Goal: Task Accomplishment & Management: Complete application form

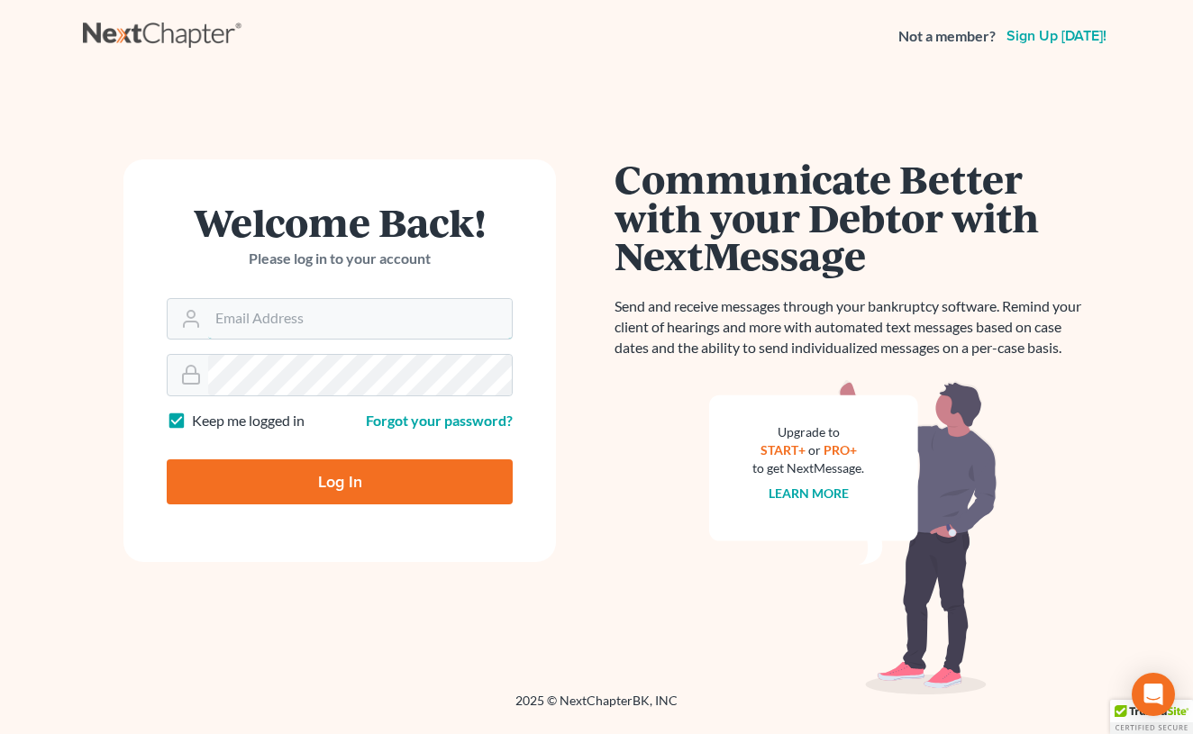
type input "wingfield@wingfieldlaw.com"
click at [340, 480] on input "Log In" at bounding box center [340, 481] width 346 height 45
type input "Thinking..."
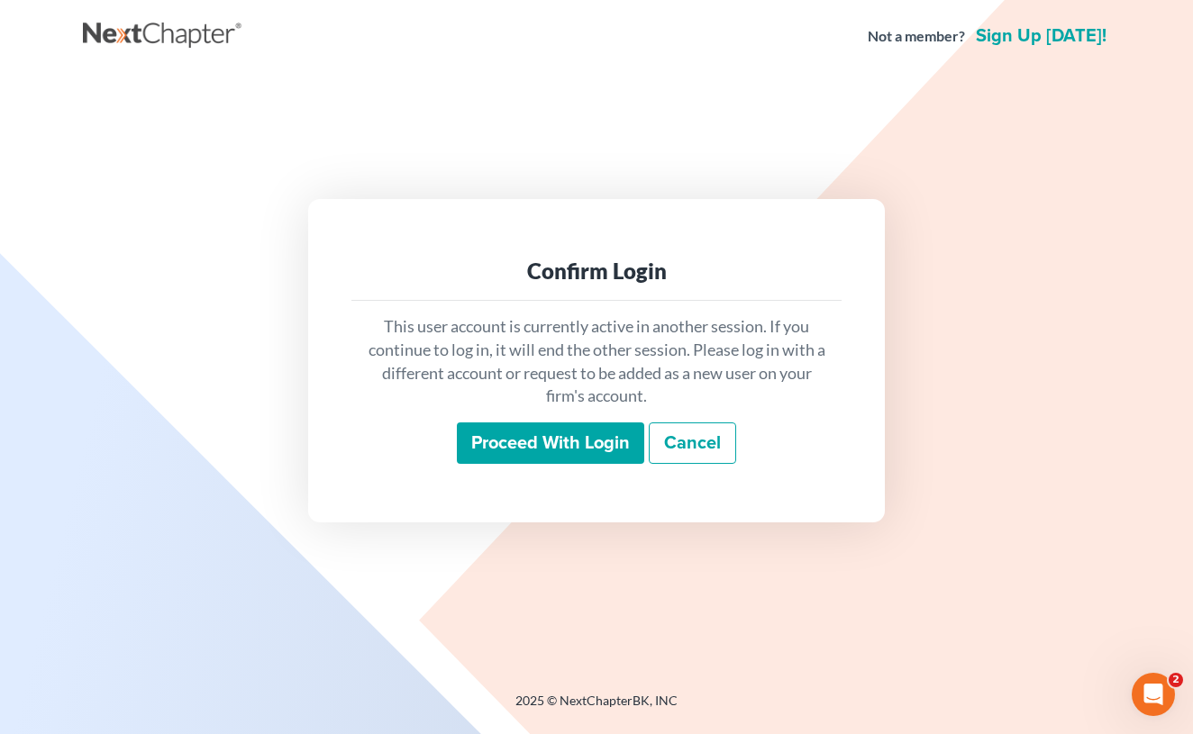
click at [544, 441] on input "Proceed with login" at bounding box center [550, 443] width 187 height 41
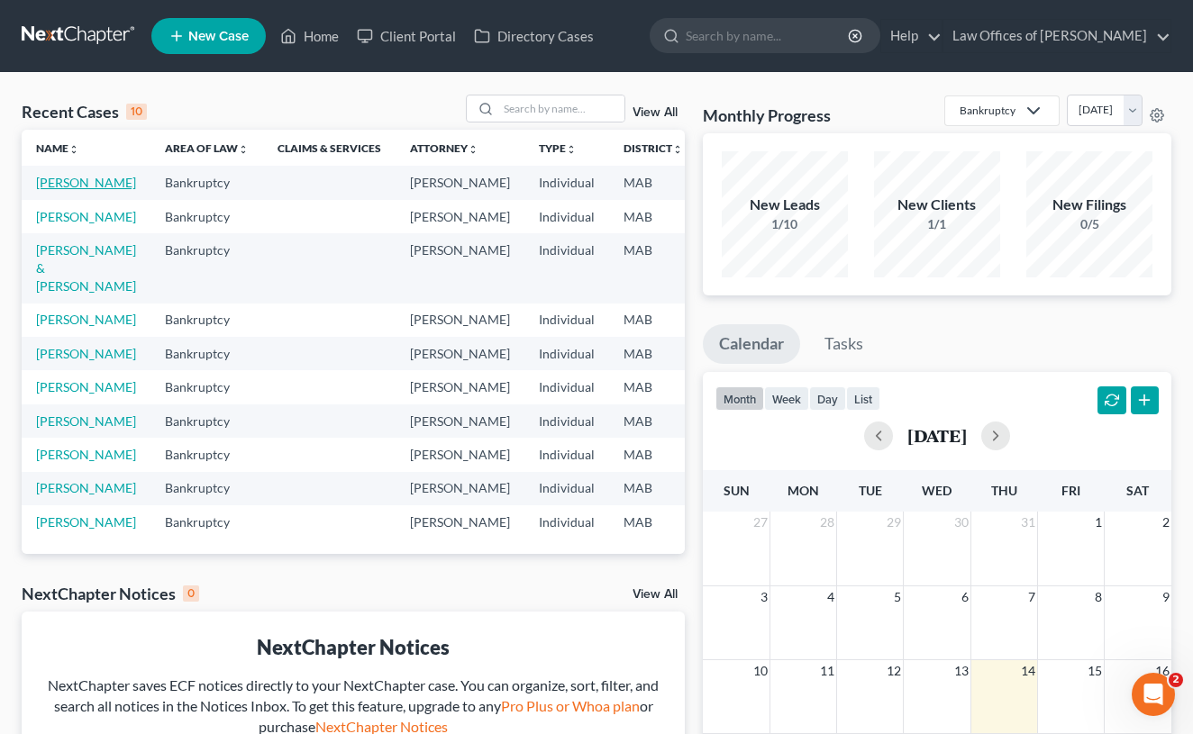
click at [41, 190] on link "[PERSON_NAME]" at bounding box center [86, 182] width 100 height 15
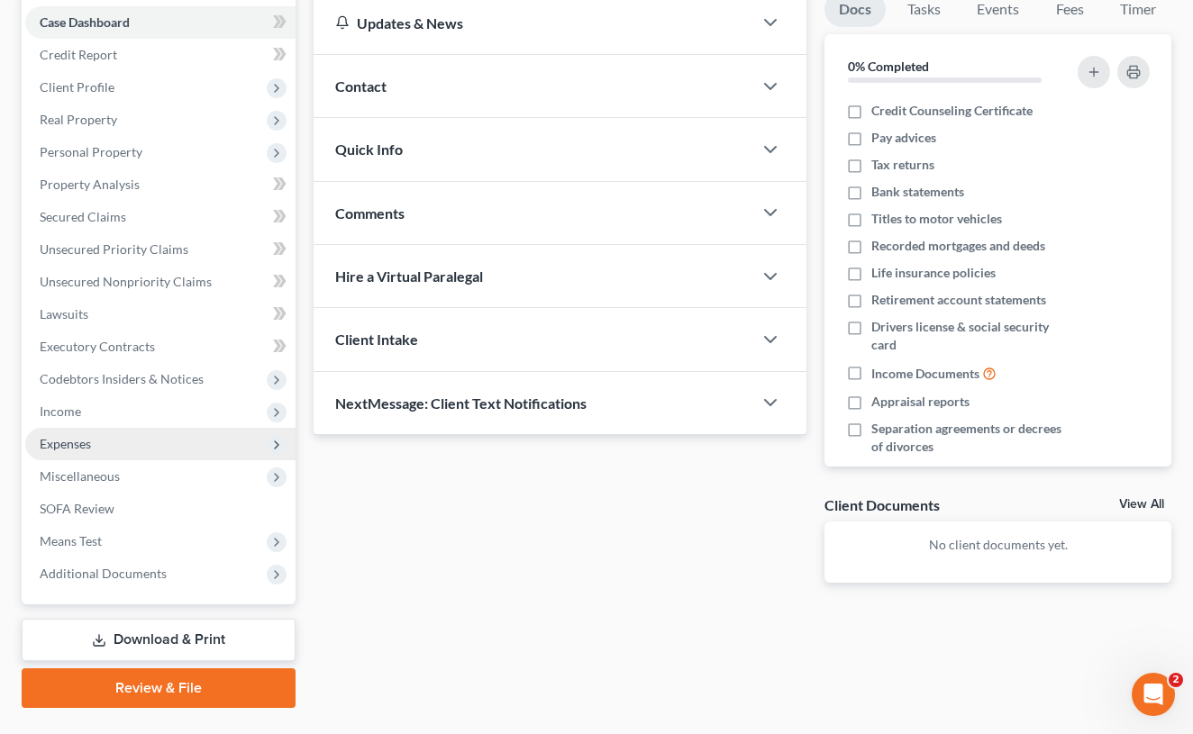
scroll to position [185, 0]
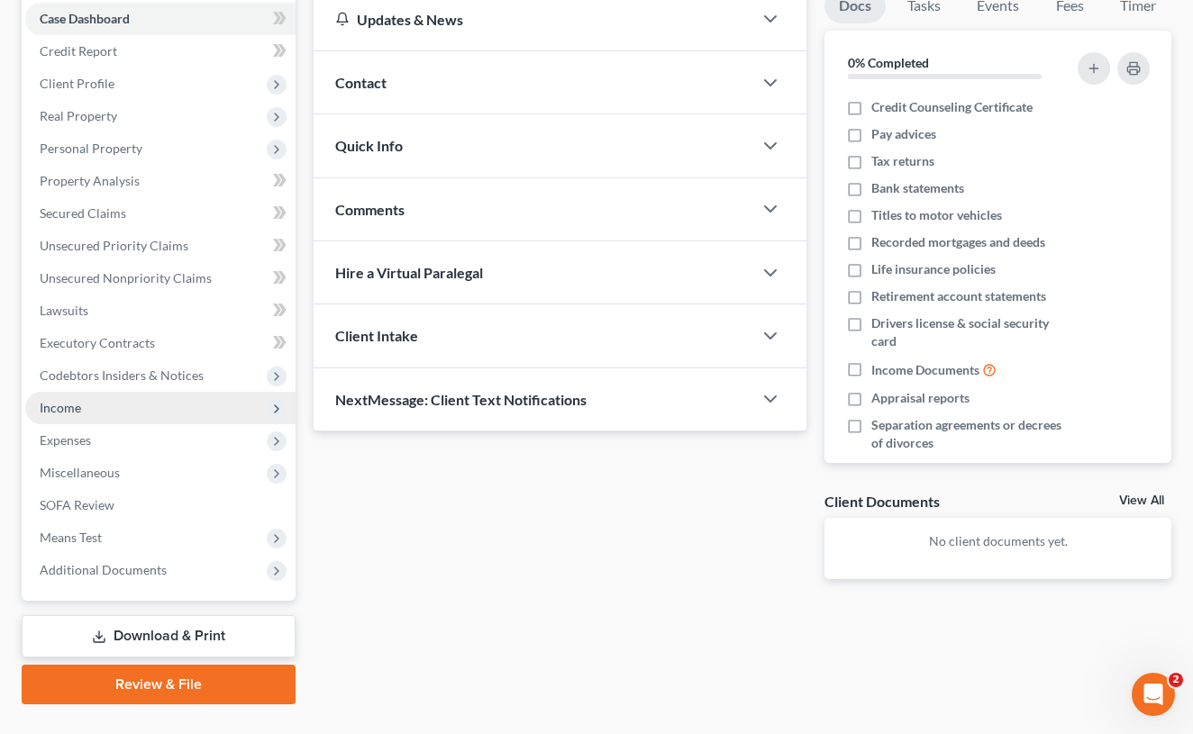
click at [105, 402] on span "Income" at bounding box center [160, 408] width 270 height 32
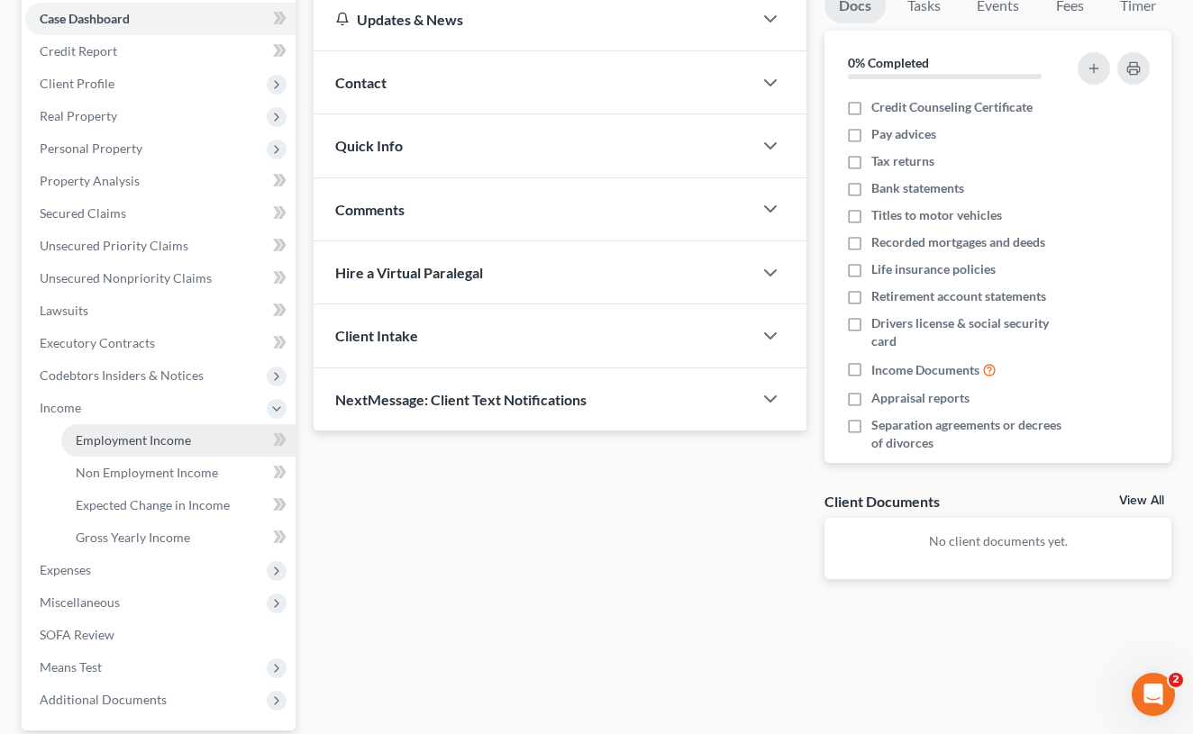
click at [205, 444] on link "Employment Income" at bounding box center [178, 440] width 234 height 32
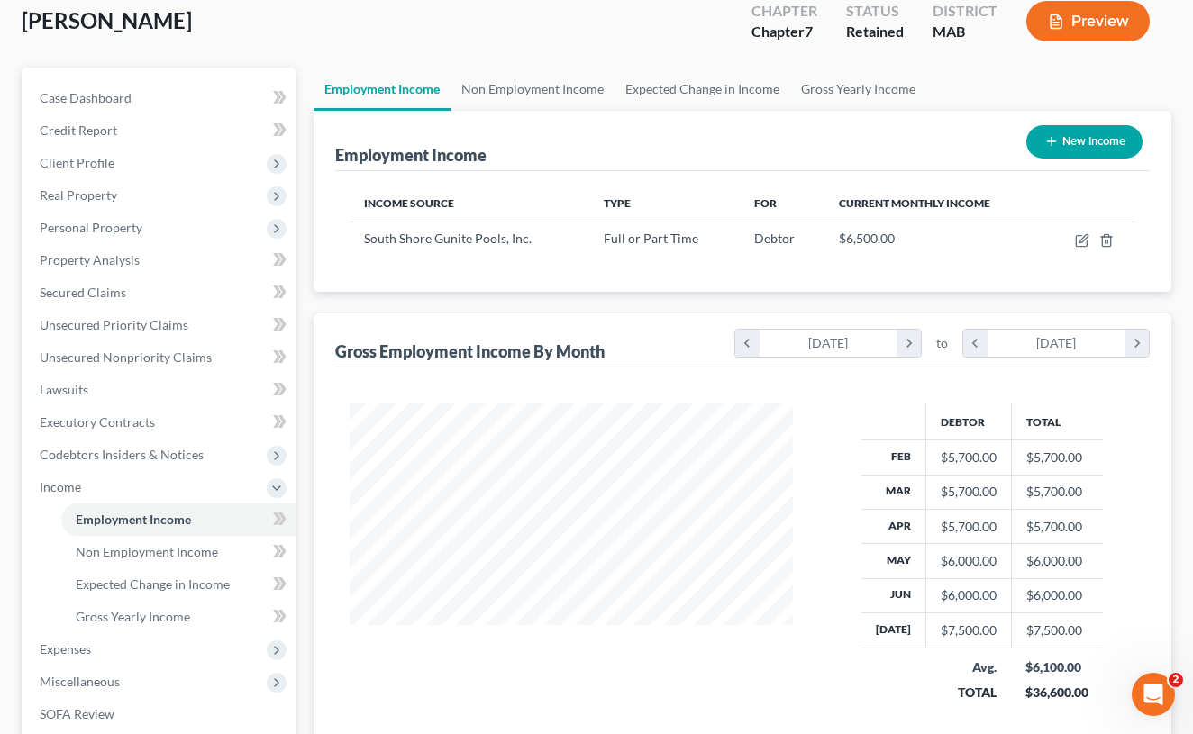
scroll to position [111, 0]
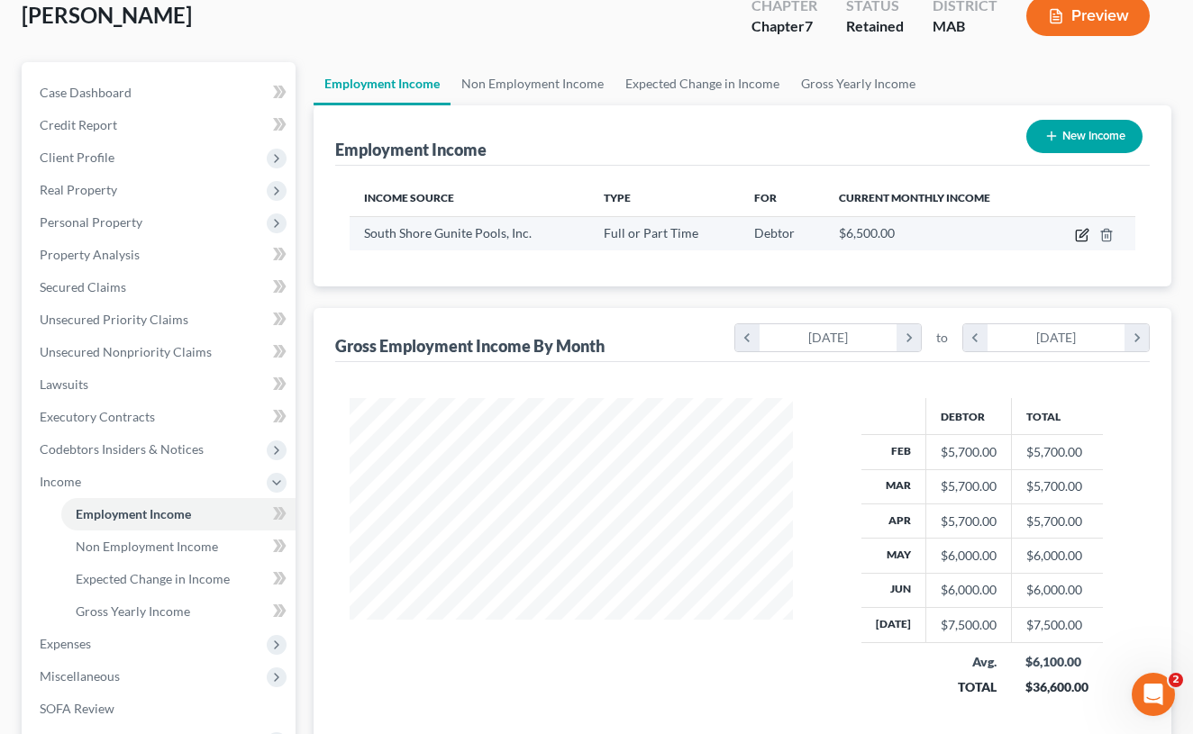
click at [1078, 239] on icon "button" at bounding box center [1082, 235] width 14 height 14
select select "0"
select select "22"
select select "3"
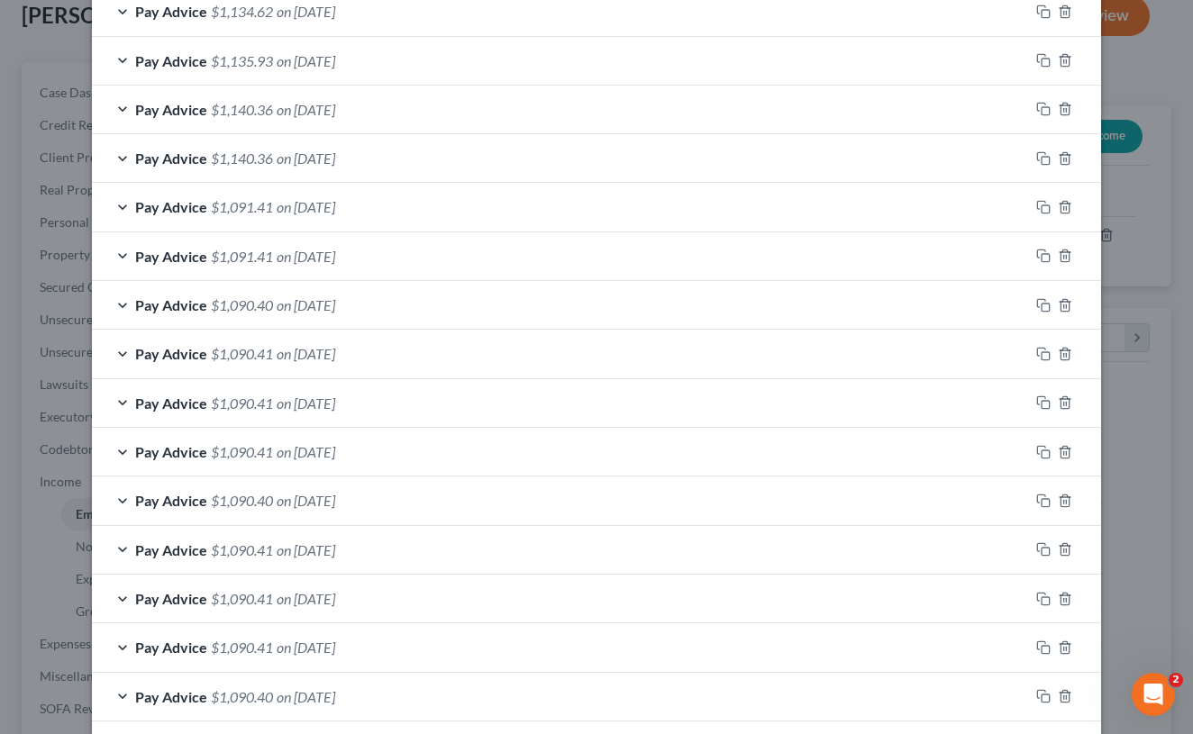
scroll to position [1060, 0]
click at [1142, 323] on div "Edit Income Source × Employment Type * Select Full or [DEMOGRAPHIC_DATA] Employ…" at bounding box center [596, 367] width 1193 height 734
click at [1133, 306] on div "Edit Income Source × Employment Type * Select Full or [DEMOGRAPHIC_DATA] Employ…" at bounding box center [596, 367] width 1193 height 734
click at [1184, 283] on div "Edit Income Source × Employment Type * Select Full or [DEMOGRAPHIC_DATA] Employ…" at bounding box center [596, 367] width 1193 height 734
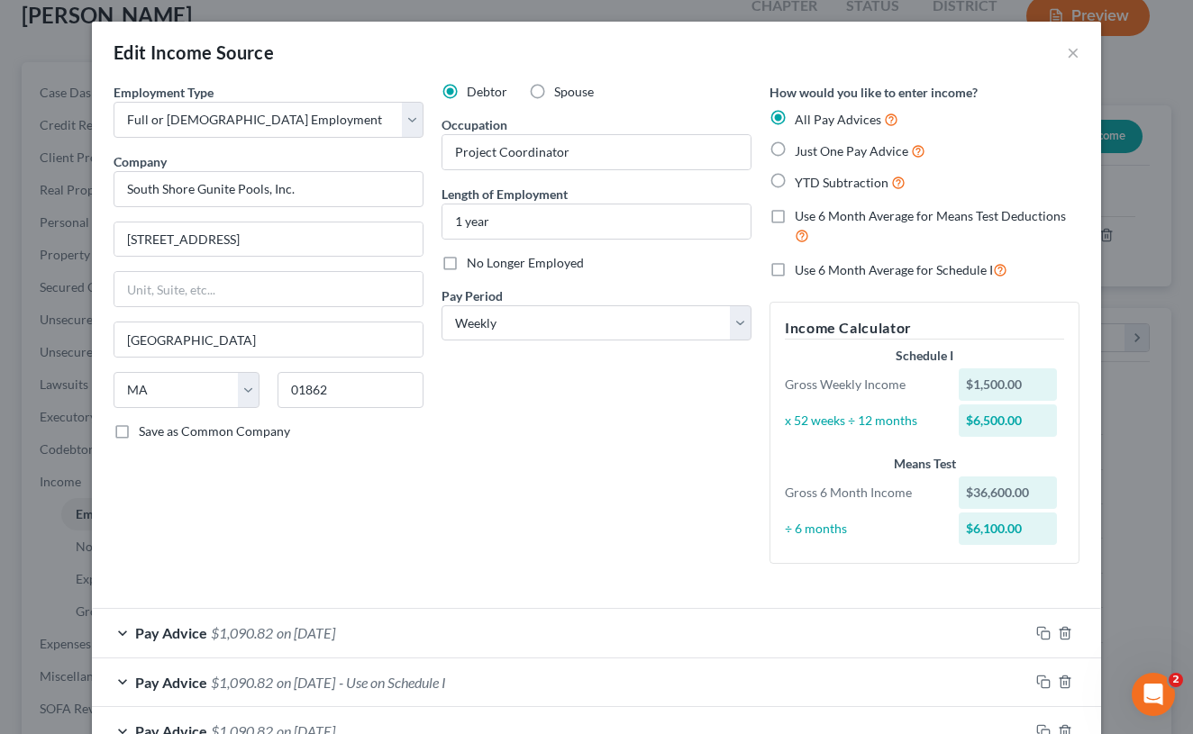
scroll to position [0, 0]
click at [1072, 57] on button "×" at bounding box center [1073, 52] width 13 height 22
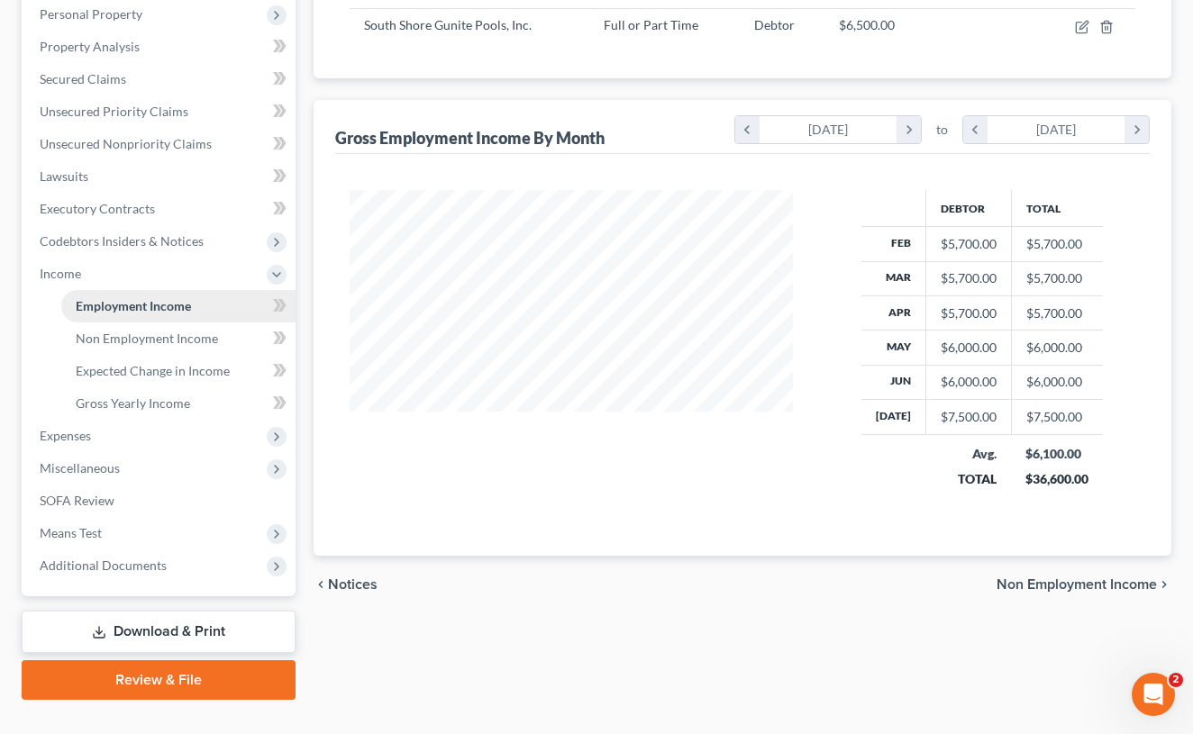
scroll to position [343, 0]
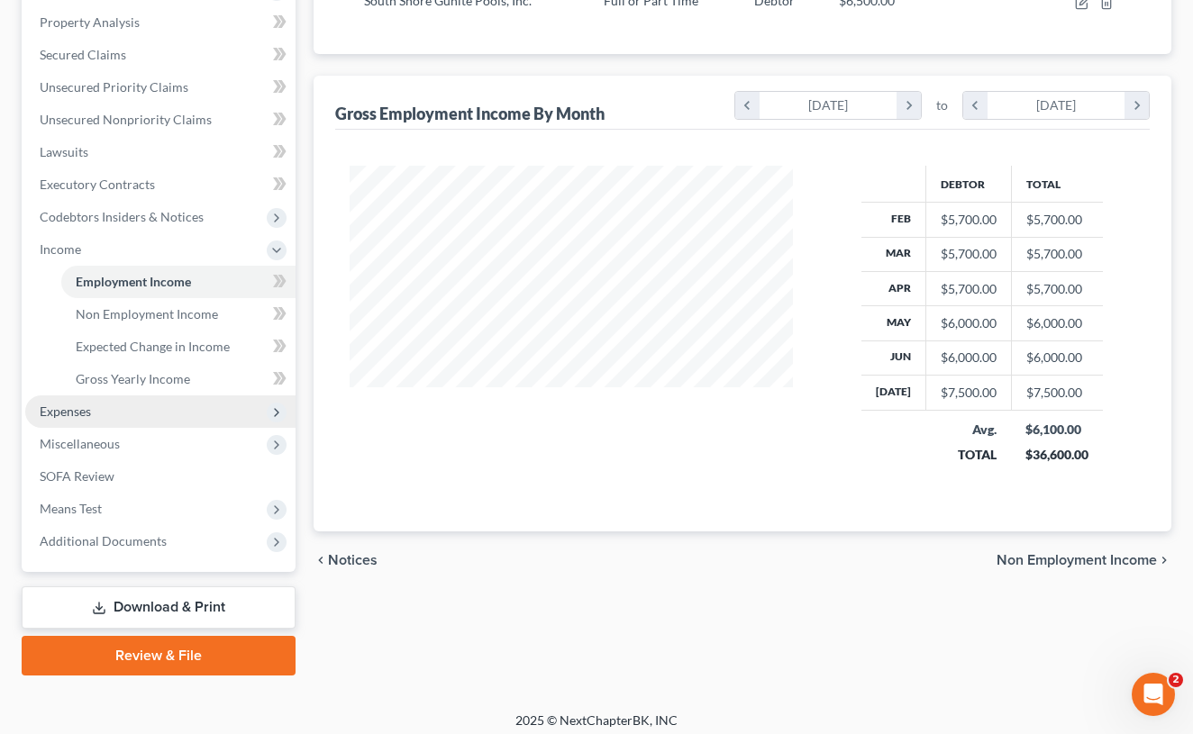
click at [84, 417] on span "Expenses" at bounding box center [65, 411] width 51 height 15
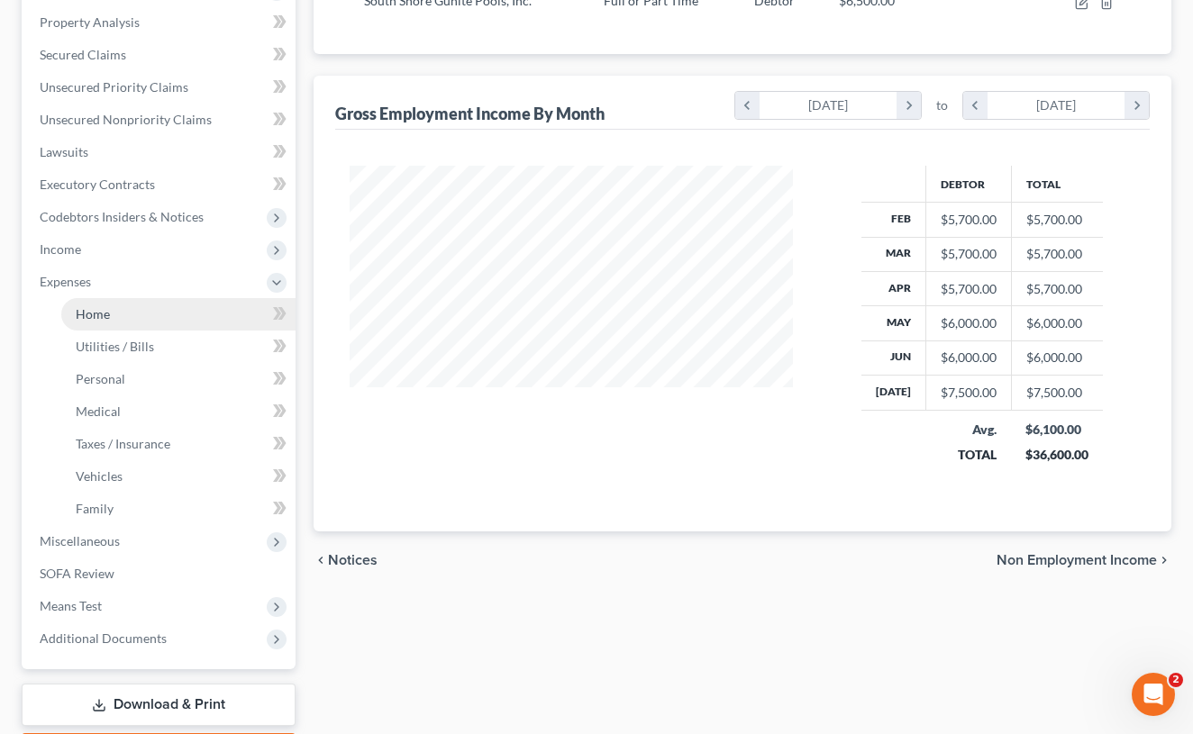
click at [143, 316] on link "Home" at bounding box center [178, 314] width 234 height 32
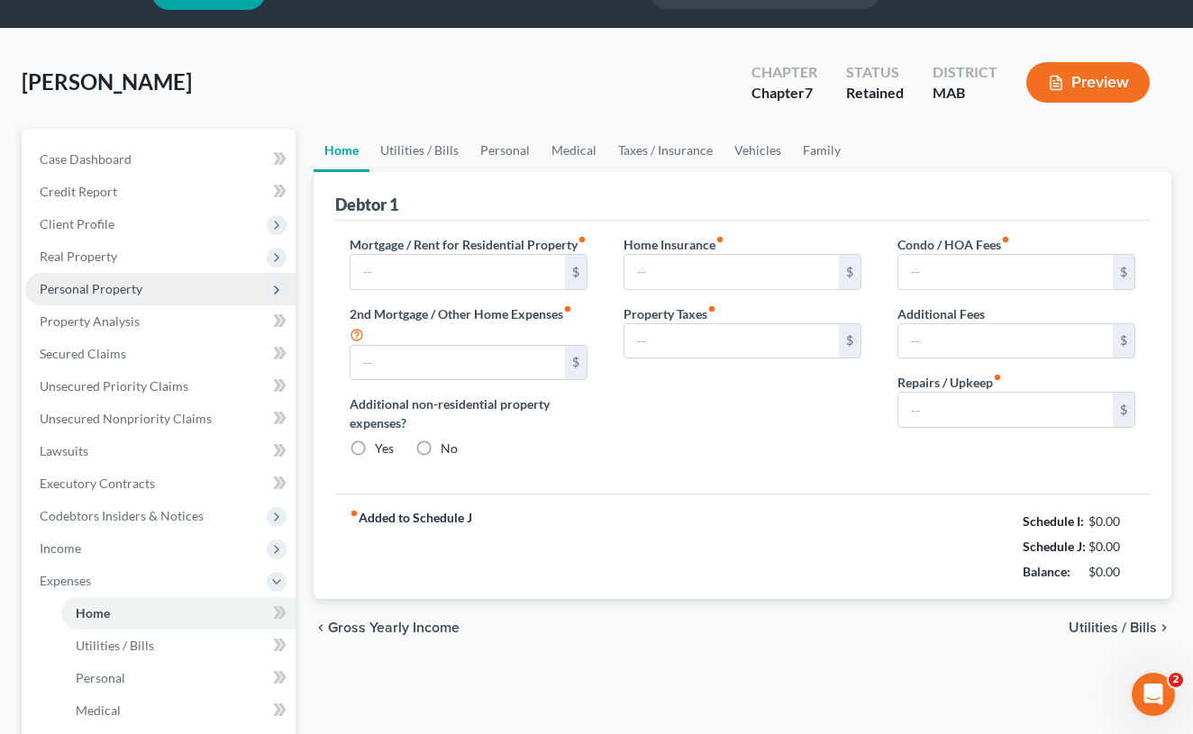
type input "0.00"
radio input "true"
type input "0.00"
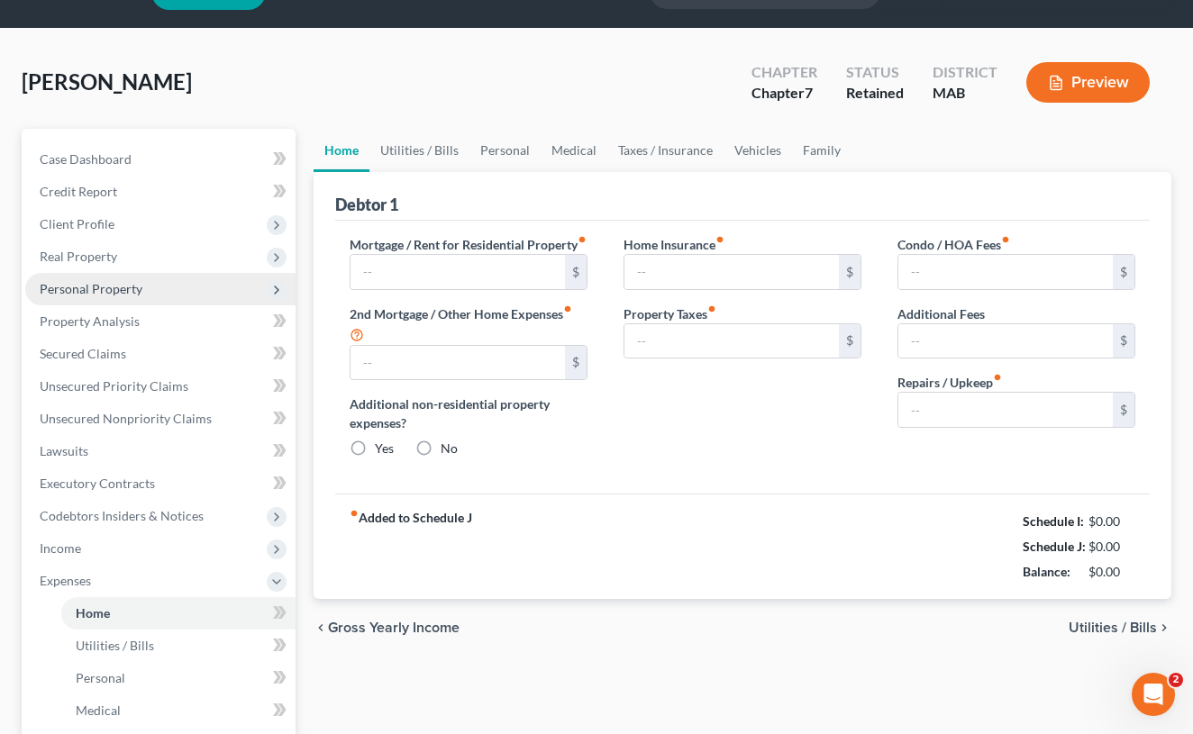
type input "0.00"
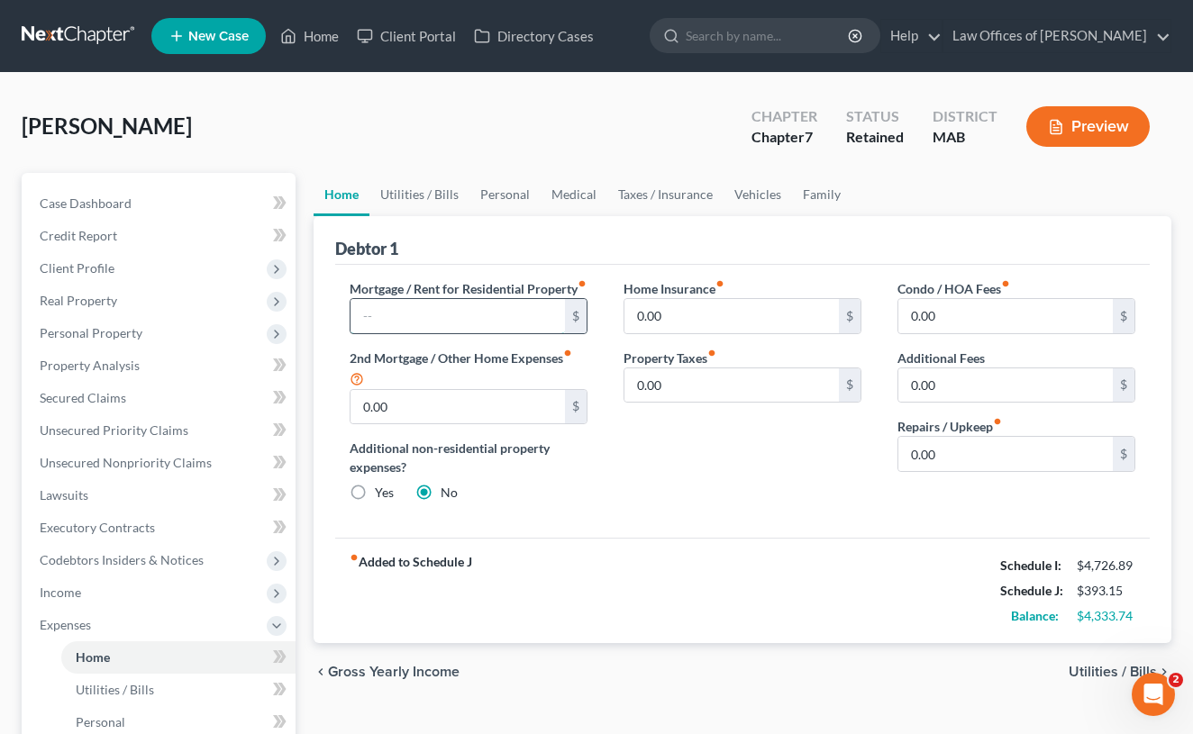
click at [426, 327] on input "text" at bounding box center [457, 316] width 214 height 34
type input "1,650"
click at [670, 309] on input "0.00" at bounding box center [731, 316] width 214 height 34
click at [444, 202] on link "Utilities / Bills" at bounding box center [419, 194] width 100 height 43
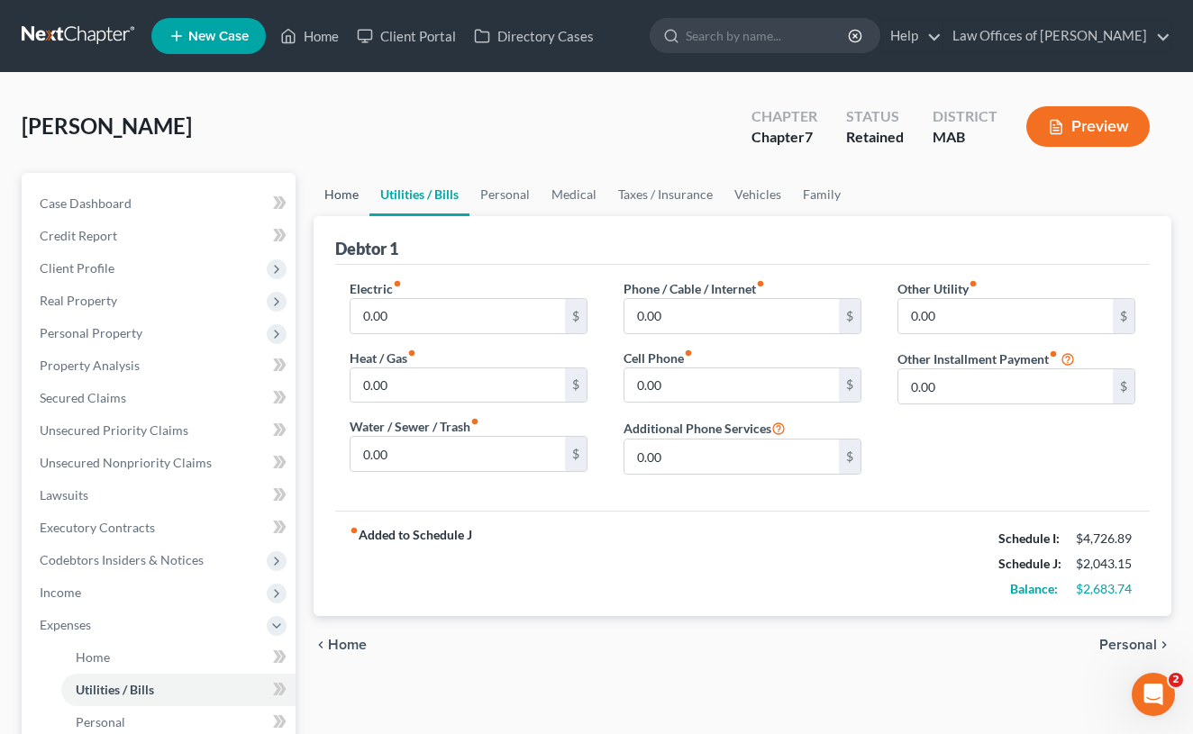
click at [353, 195] on link "Home" at bounding box center [342, 194] width 56 height 43
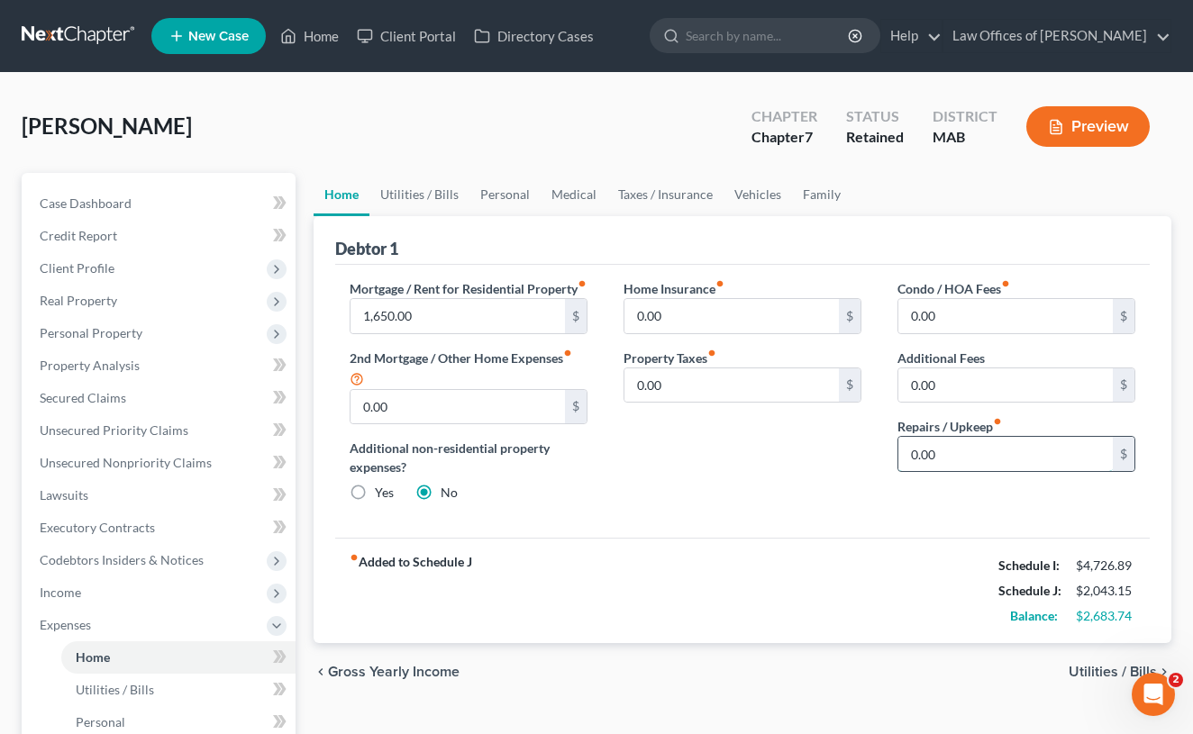
click at [938, 463] on input "0.00" at bounding box center [1005, 454] width 214 height 34
drag, startPoint x: 938, startPoint y: 463, endPoint x: 903, endPoint y: 460, distance: 35.2
click at [903, 460] on input "0.00" at bounding box center [1005, 454] width 214 height 34
type input "1"
type input "50"
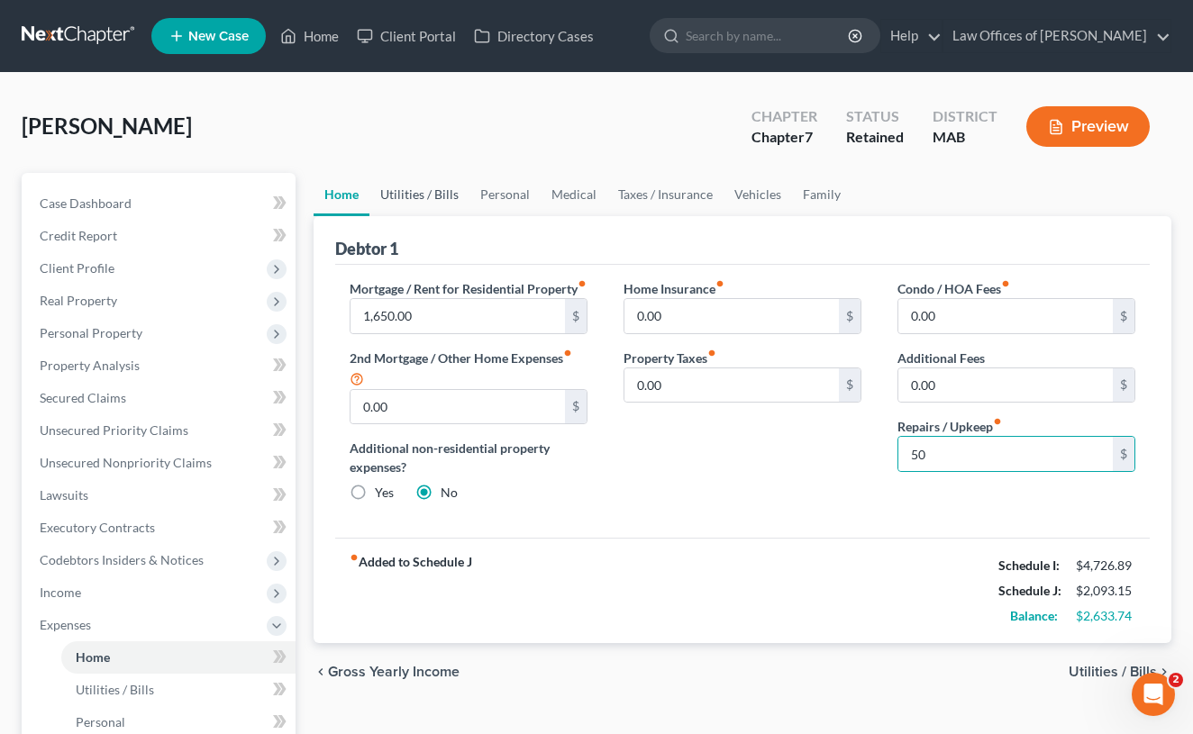
click at [437, 188] on link "Utilities / Bills" at bounding box center [419, 194] width 100 height 43
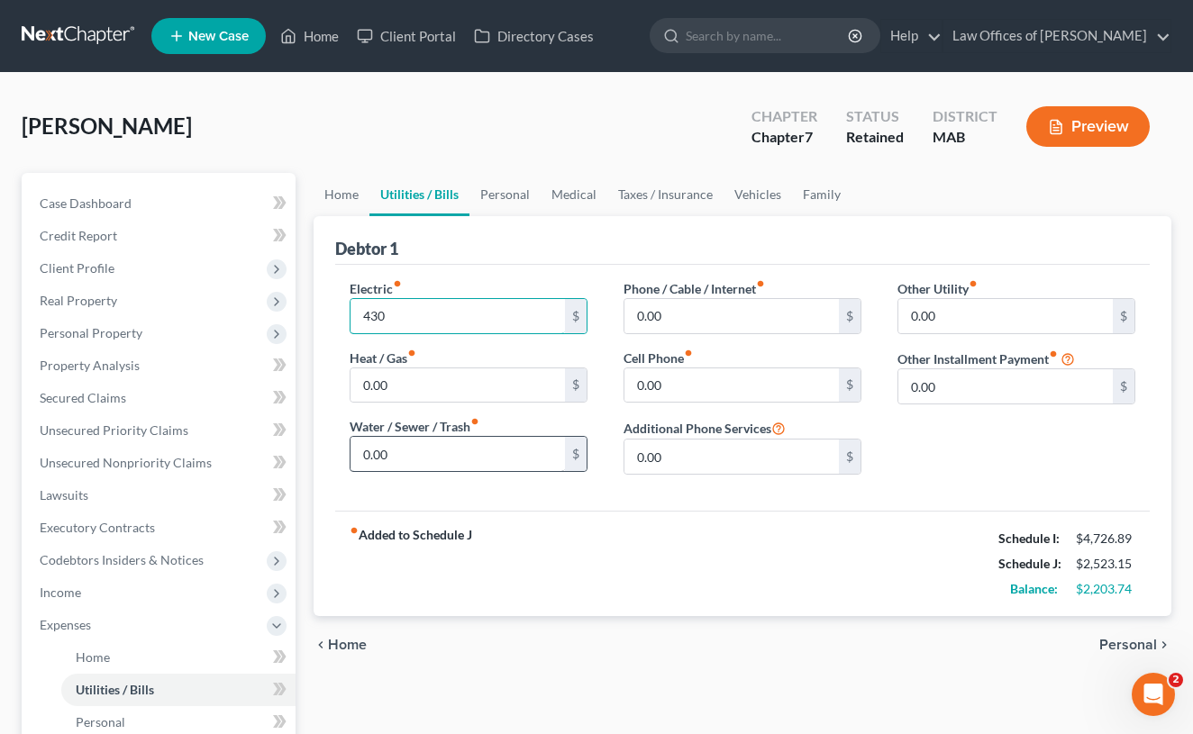
type input "430"
click at [408, 448] on input "0.00" at bounding box center [457, 454] width 214 height 34
type input "5"
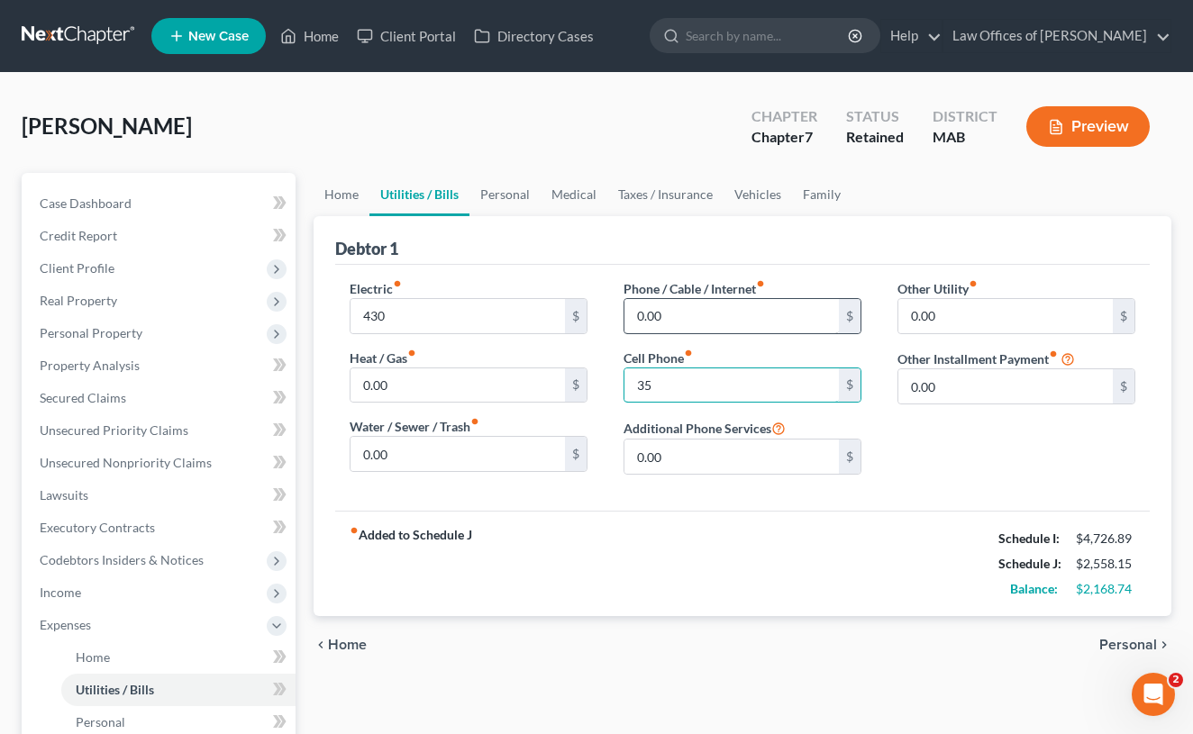
type input "35"
click at [705, 321] on input "0.00" at bounding box center [731, 316] width 214 height 34
type input "0"
type input "96"
click at [507, 206] on link "Personal" at bounding box center [504, 194] width 71 height 43
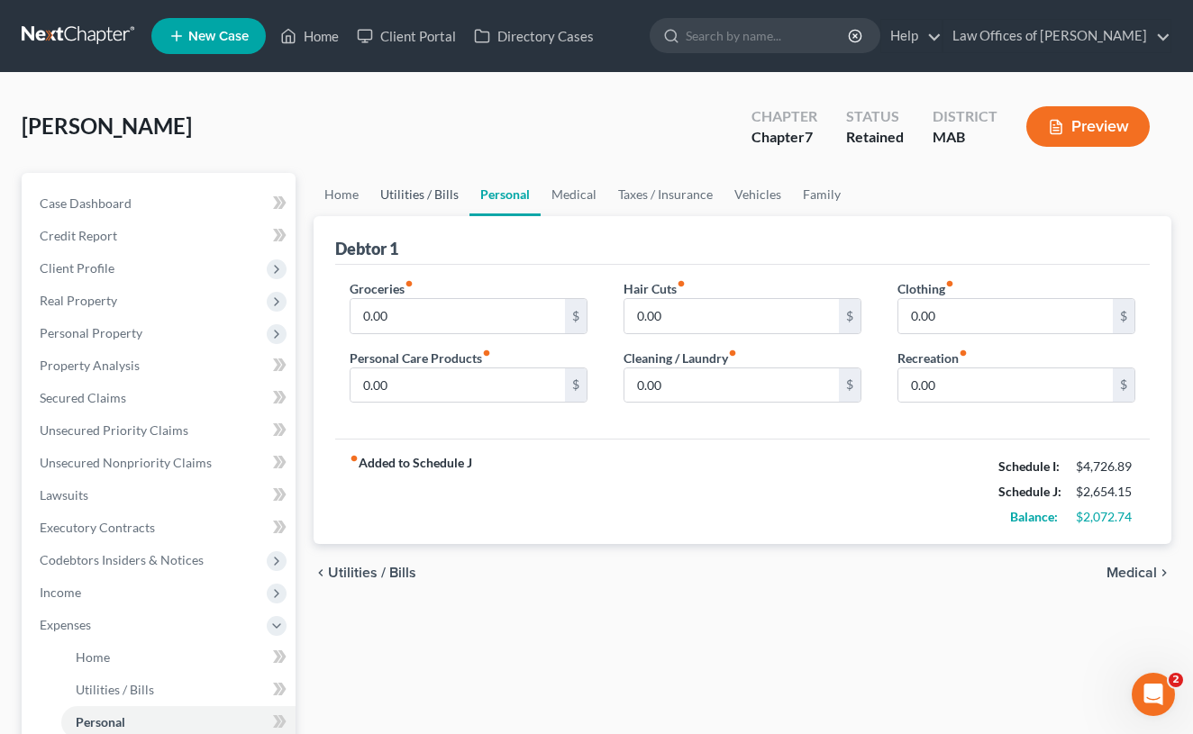
click at [418, 205] on link "Utilities / Bills" at bounding box center [419, 194] width 100 height 43
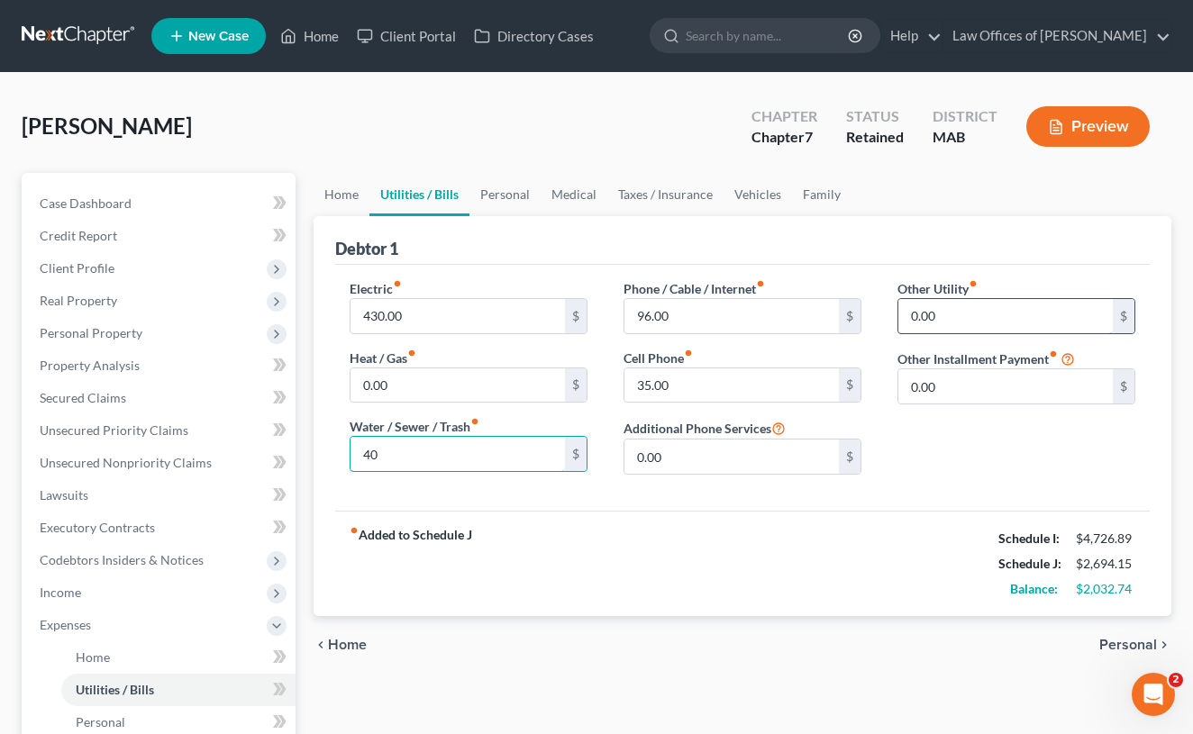
type input "40"
click at [950, 319] on input "0.00" at bounding box center [1005, 316] width 214 height 34
click at [500, 195] on link "Personal" at bounding box center [504, 194] width 71 height 43
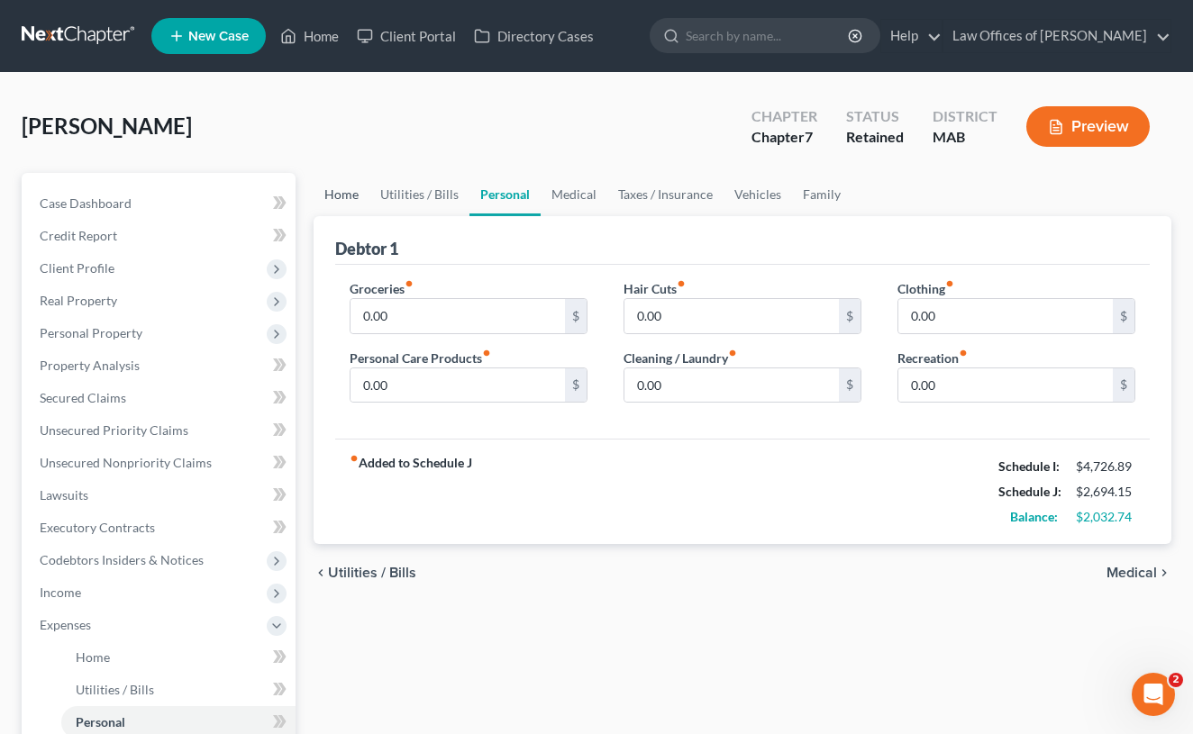
click at [350, 197] on link "Home" at bounding box center [342, 194] width 56 height 43
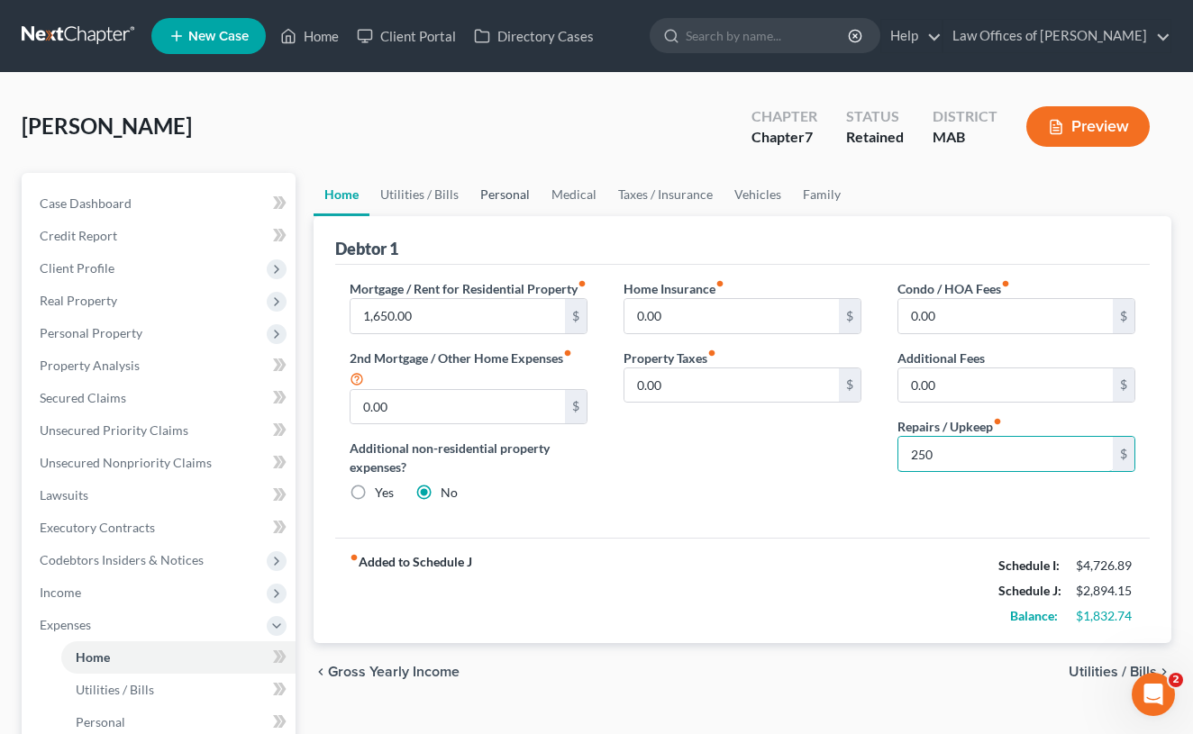
type input "250"
click at [480, 195] on link "Personal" at bounding box center [504, 194] width 71 height 43
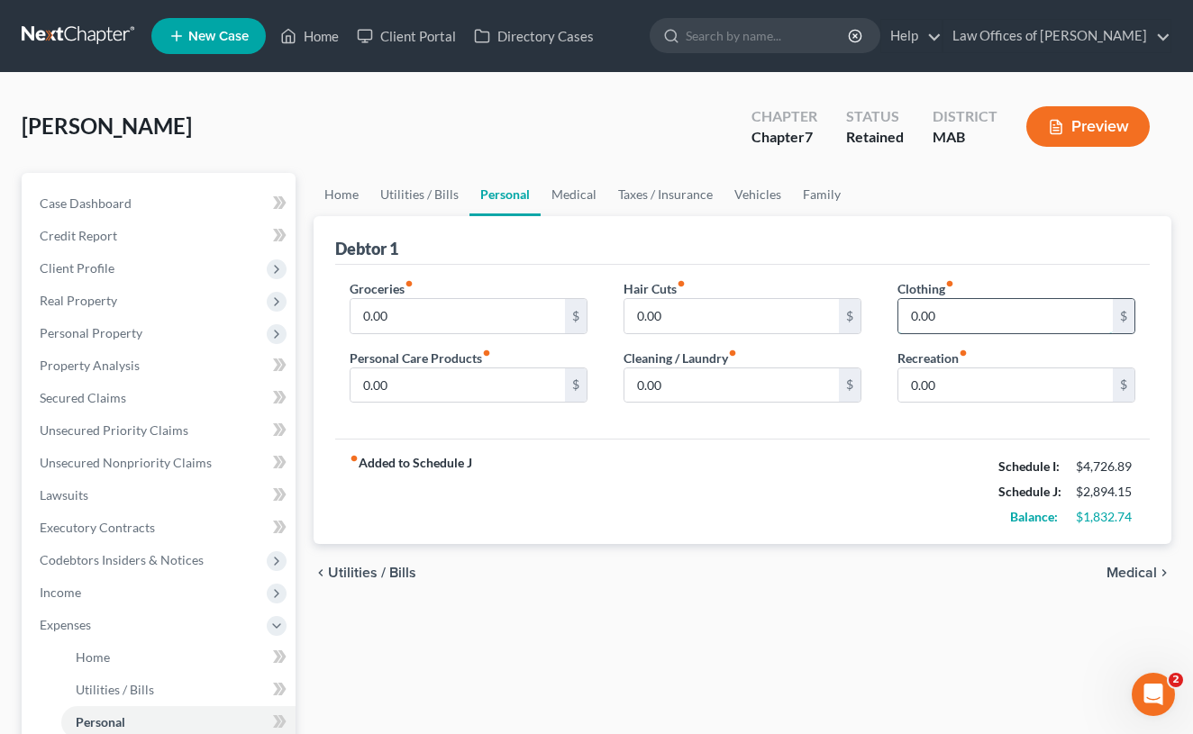
click at [942, 317] on input "0.00" at bounding box center [1005, 316] width 214 height 34
type input "0"
type input "100"
click at [679, 381] on input "0.00" at bounding box center [731, 385] width 214 height 34
type input "0"
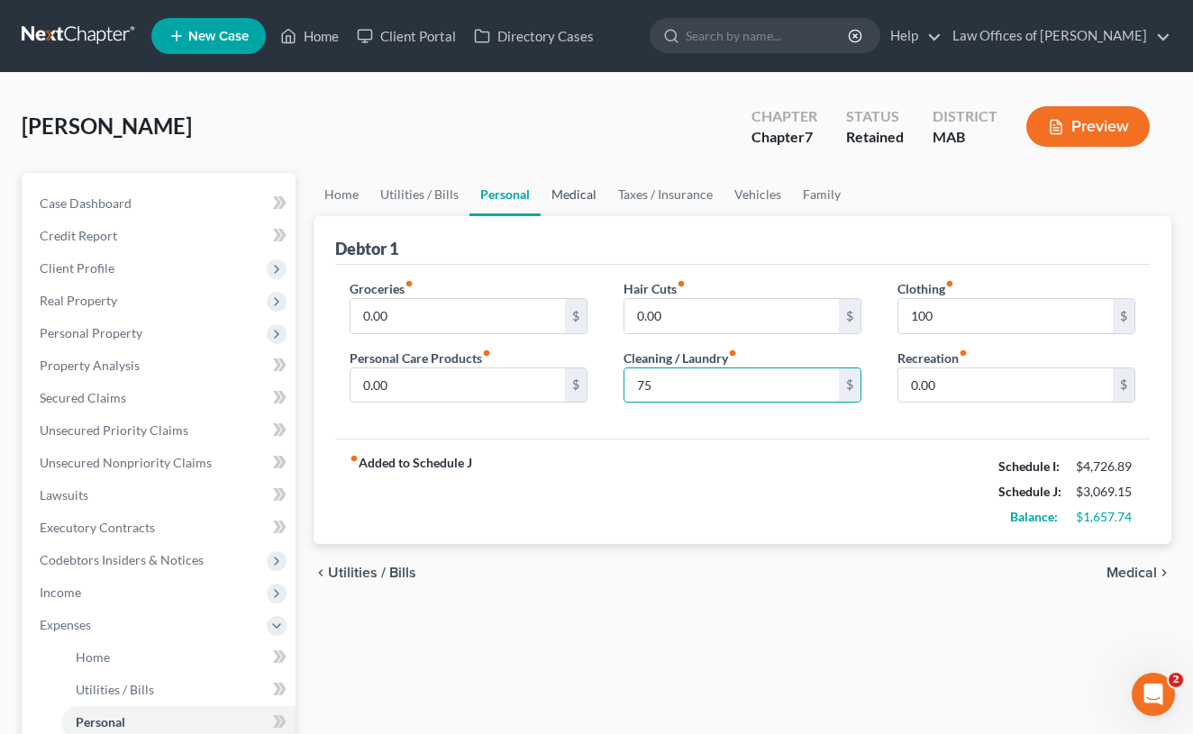
type input "75"
click at [570, 190] on link "Medical" at bounding box center [574, 194] width 67 height 43
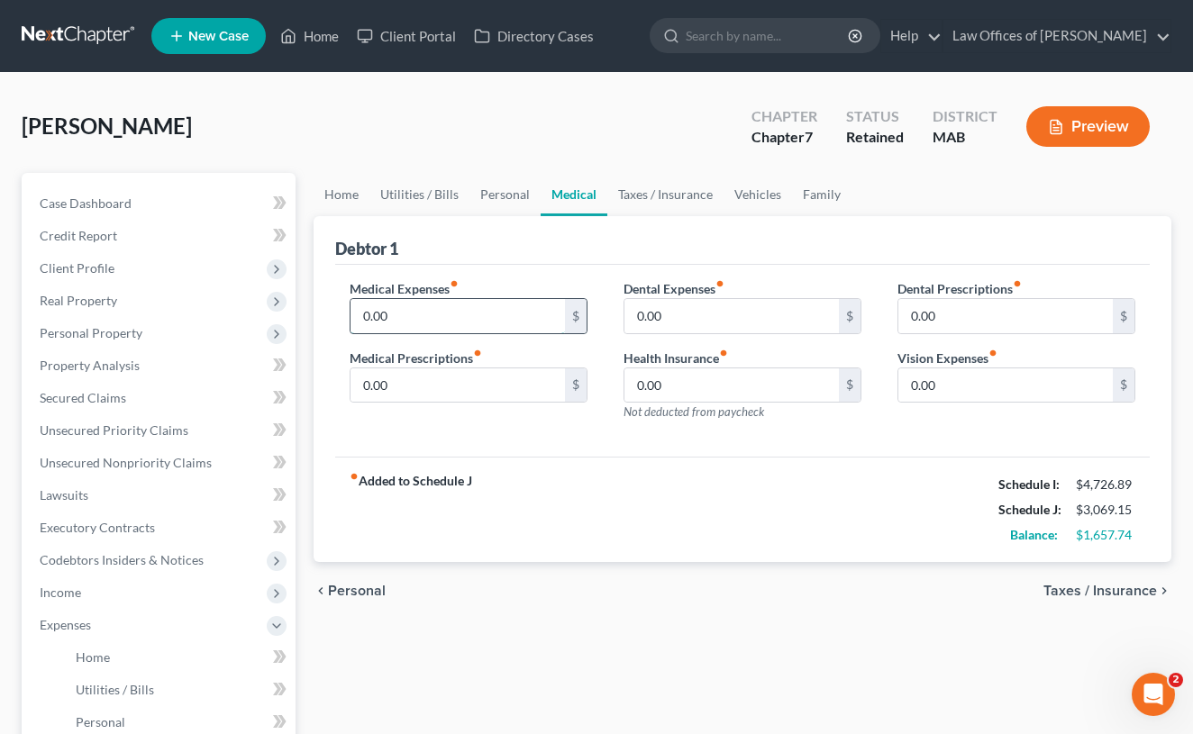
click at [450, 313] on input "0.00" at bounding box center [457, 316] width 214 height 34
type input "0"
type input "75"
click at [682, 321] on input "0.00" at bounding box center [731, 316] width 214 height 34
type input "0"
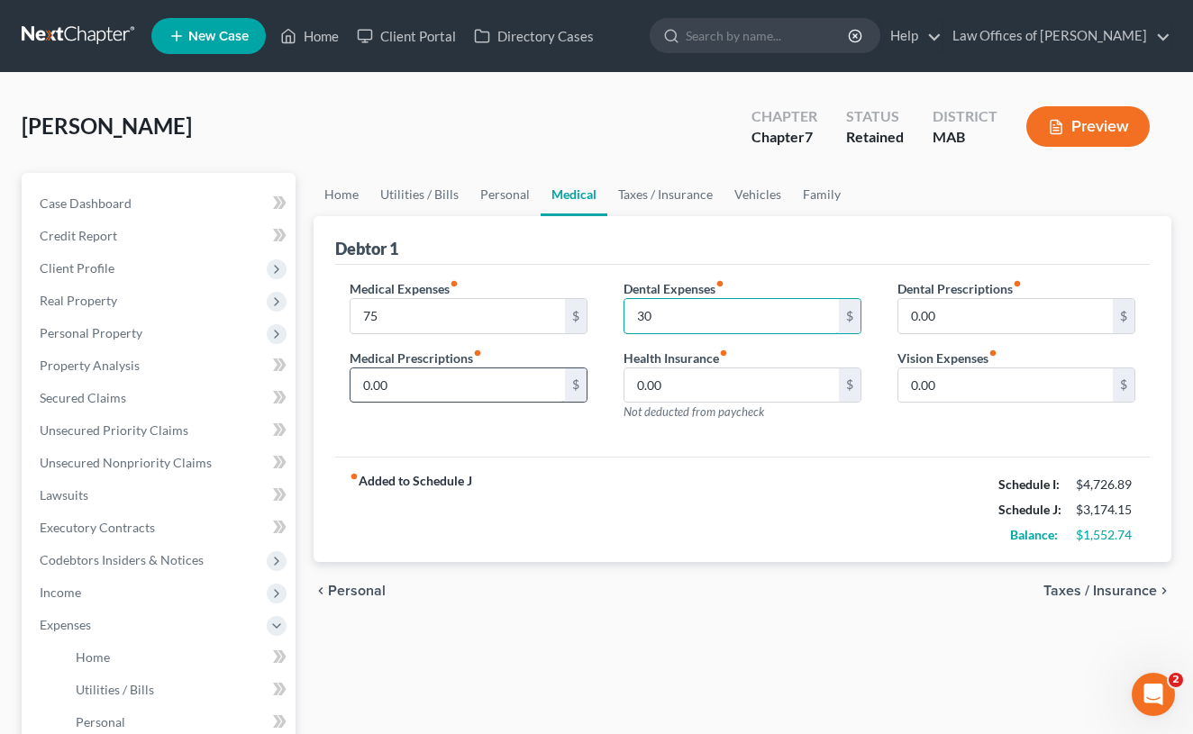
type input "30"
click at [510, 387] on input "0.00" at bounding box center [457, 385] width 214 height 34
drag, startPoint x: 510, startPoint y: 387, endPoint x: 353, endPoint y: 387, distance: 156.8
click at [353, 387] on input "0.00" at bounding box center [457, 385] width 214 height 34
type input "25"
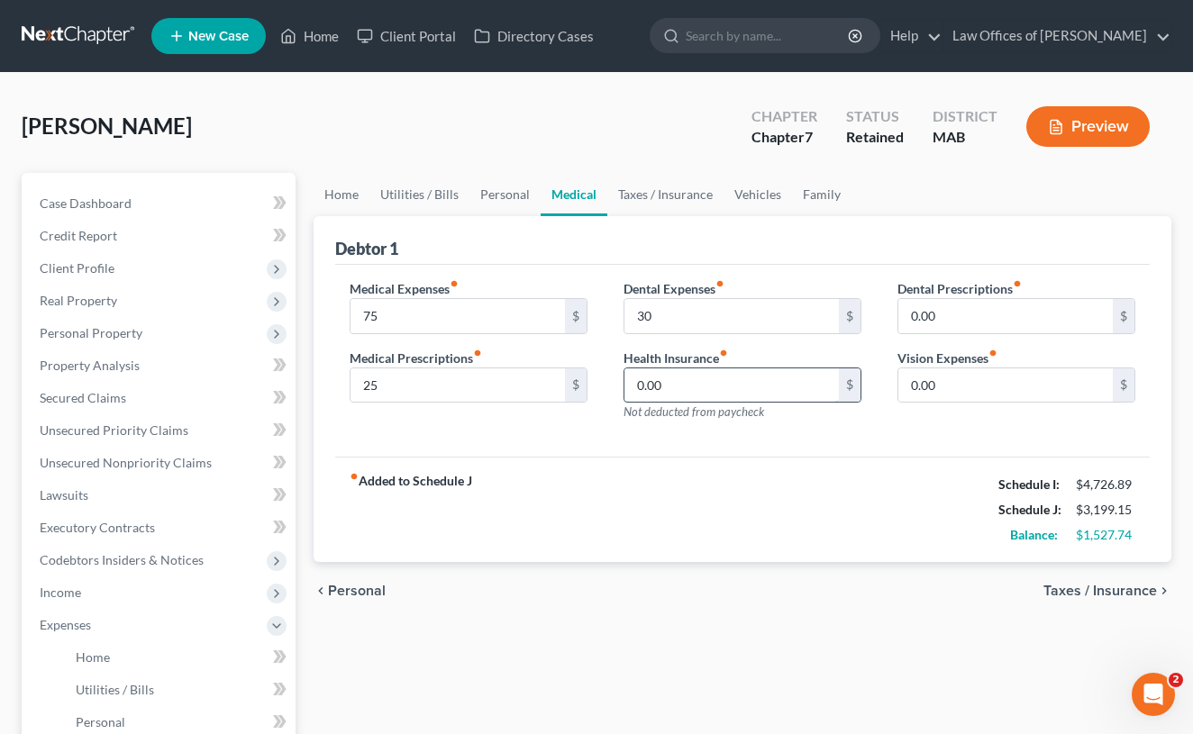
click at [675, 386] on input "0.00" at bounding box center [731, 385] width 214 height 34
type input "0"
type input "585"
click at [656, 191] on link "Taxes / Insurance" at bounding box center [665, 194] width 116 height 43
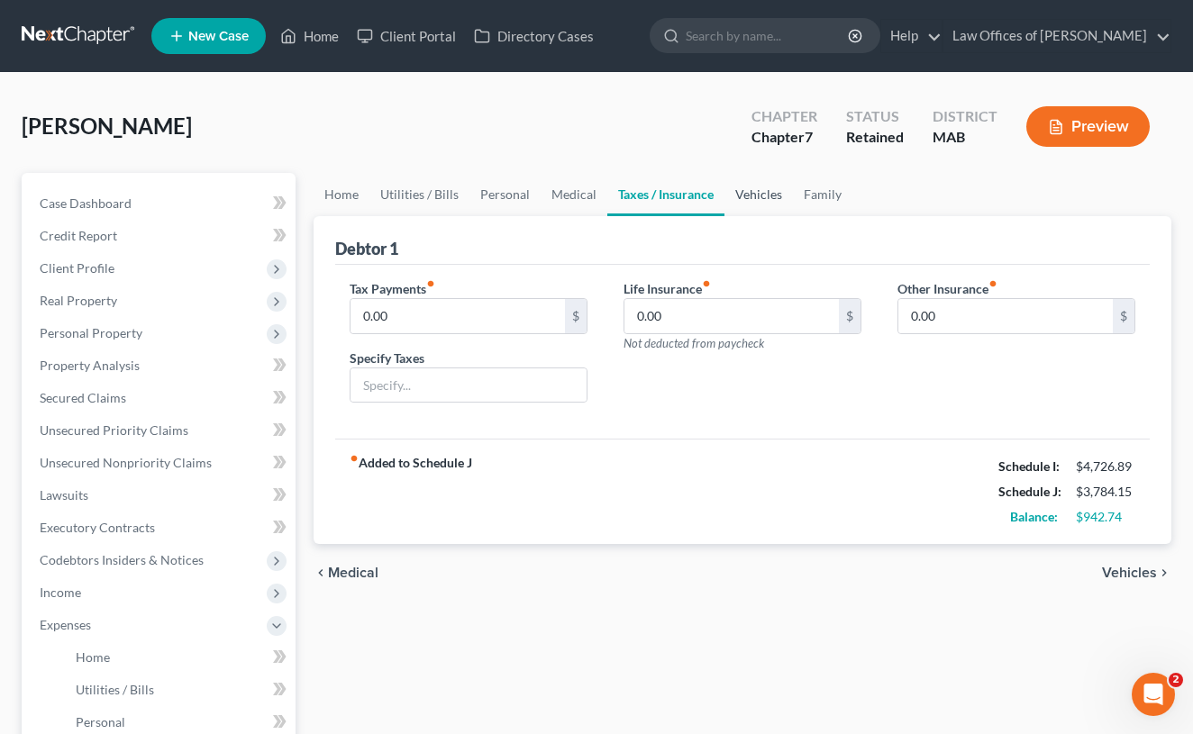
click at [763, 201] on link "Vehicles" at bounding box center [758, 194] width 68 height 43
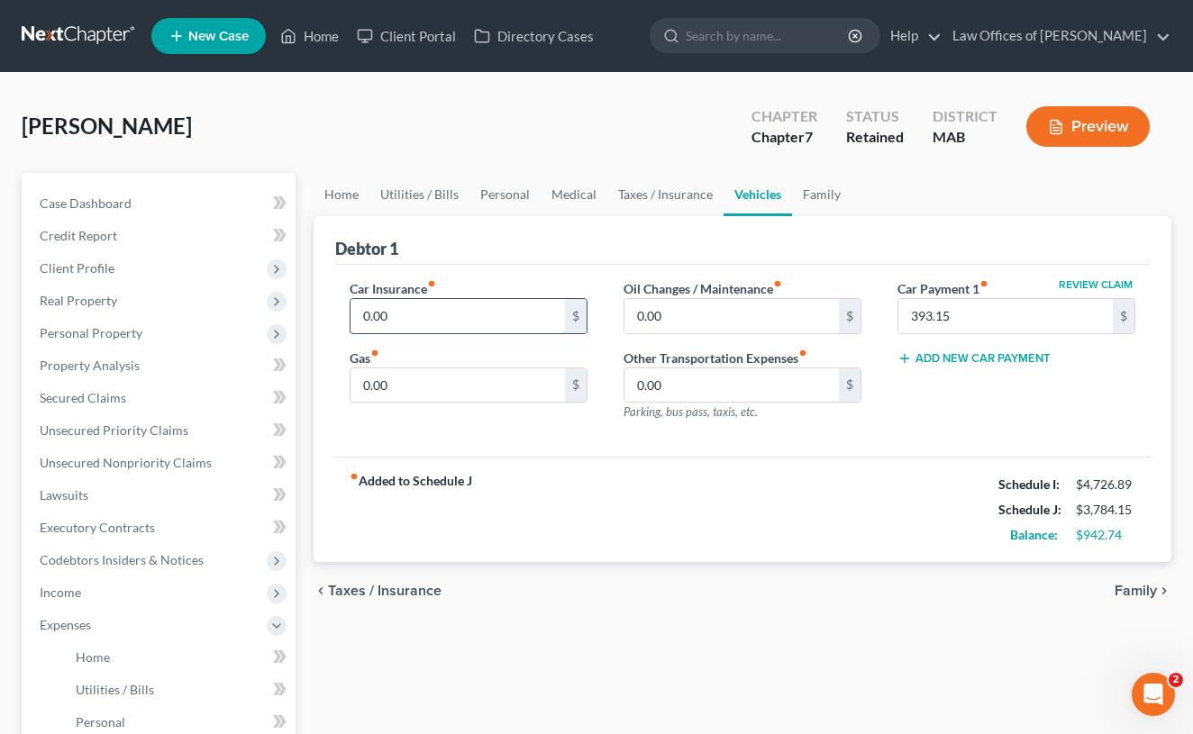
click at [469, 315] on input "0.00" at bounding box center [457, 316] width 214 height 34
drag, startPoint x: 469, startPoint y: 315, endPoint x: 323, endPoint y: 305, distance: 146.3
click at [323, 305] on div "Debtor 1 Car Insurance fiber_manual_record 0.00 $ Gas fiber_manual_record 0.00 …" at bounding box center [743, 389] width 858 height 347
type input "122"
click at [431, 408] on div "Car Insurance fiber_manual_record 122 $ Gas fiber_manual_record 0.00 $" at bounding box center [469, 357] width 274 height 157
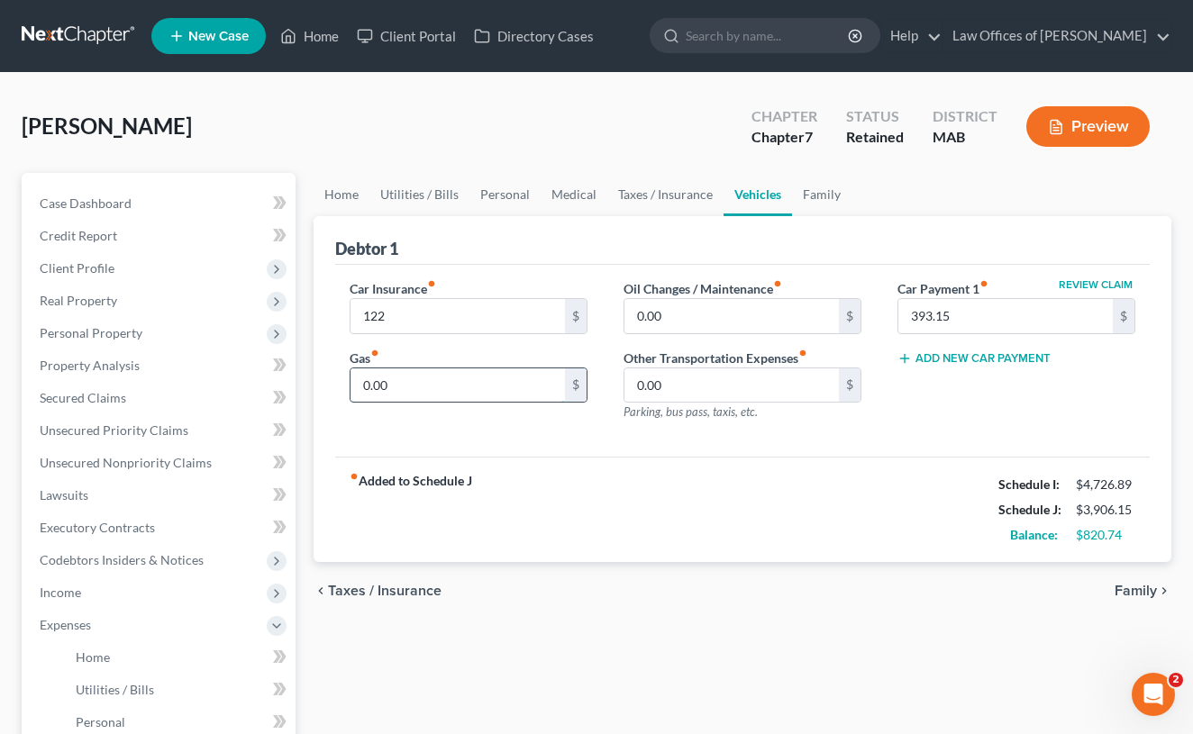
click at [430, 395] on input "0.00" at bounding box center [457, 385] width 214 height 34
drag, startPoint x: 418, startPoint y: 383, endPoint x: 330, endPoint y: 385, distance: 88.3
click at [330, 385] on div "Debtor 1 Car Insurance fiber_manual_record 122 $ Gas fiber_manual_record 0.00 $…" at bounding box center [743, 389] width 858 height 347
type input "433"
click at [334, 197] on link "Home" at bounding box center [342, 194] width 56 height 43
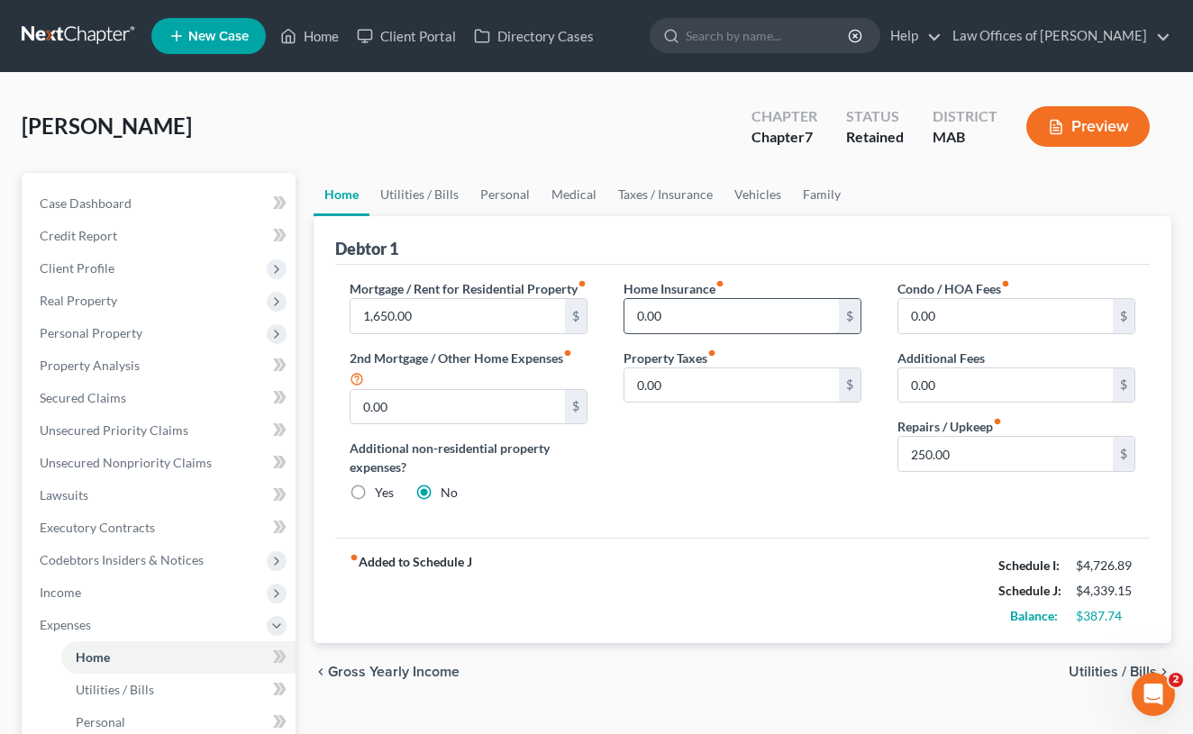
click at [697, 316] on input "0.00" at bounding box center [731, 316] width 214 height 34
drag, startPoint x: 697, startPoint y: 316, endPoint x: 610, endPoint y: 314, distance: 87.4
click at [610, 314] on div "Home Insurance fiber_manual_record 0.00 $ Property Taxes fiber_manual_record 0.…" at bounding box center [742, 398] width 274 height 238
type input "85"
click at [434, 198] on link "Utilities / Bills" at bounding box center [419, 194] width 100 height 43
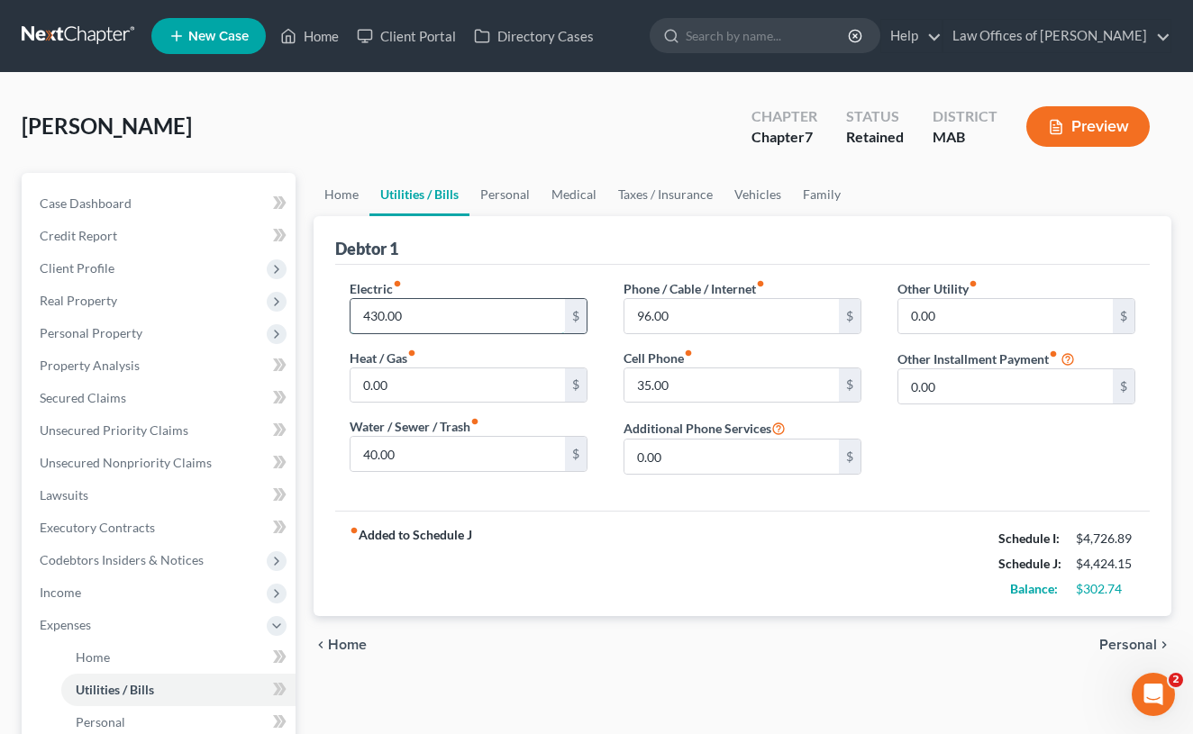
click at [384, 318] on input "430.00" at bounding box center [457, 316] width 214 height 34
type input "445.00"
click at [510, 195] on link "Personal" at bounding box center [504, 194] width 71 height 43
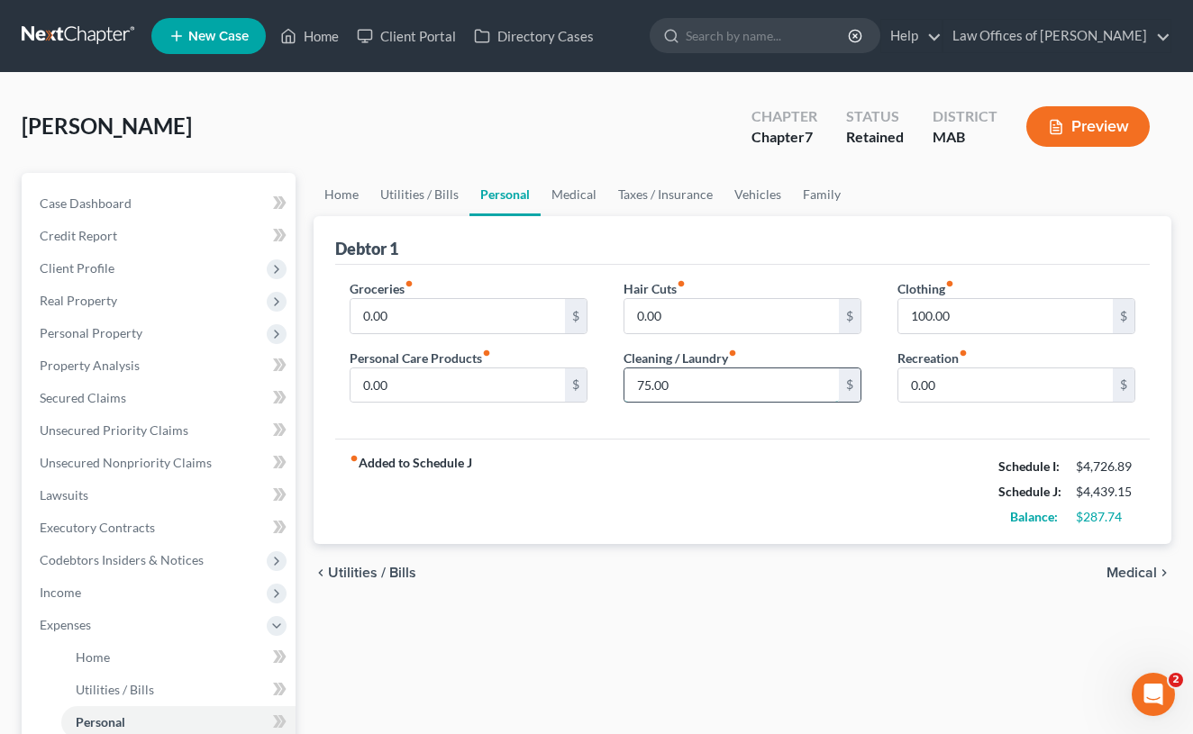
click at [651, 386] on input "75.00" at bounding box center [731, 385] width 214 height 34
drag, startPoint x: 681, startPoint y: 388, endPoint x: 631, endPoint y: 390, distance: 50.5
click at [631, 390] on input "75.00" at bounding box center [731, 385] width 214 height 34
type input "100.00"
click at [805, 191] on link "Family" at bounding box center [821, 194] width 59 height 43
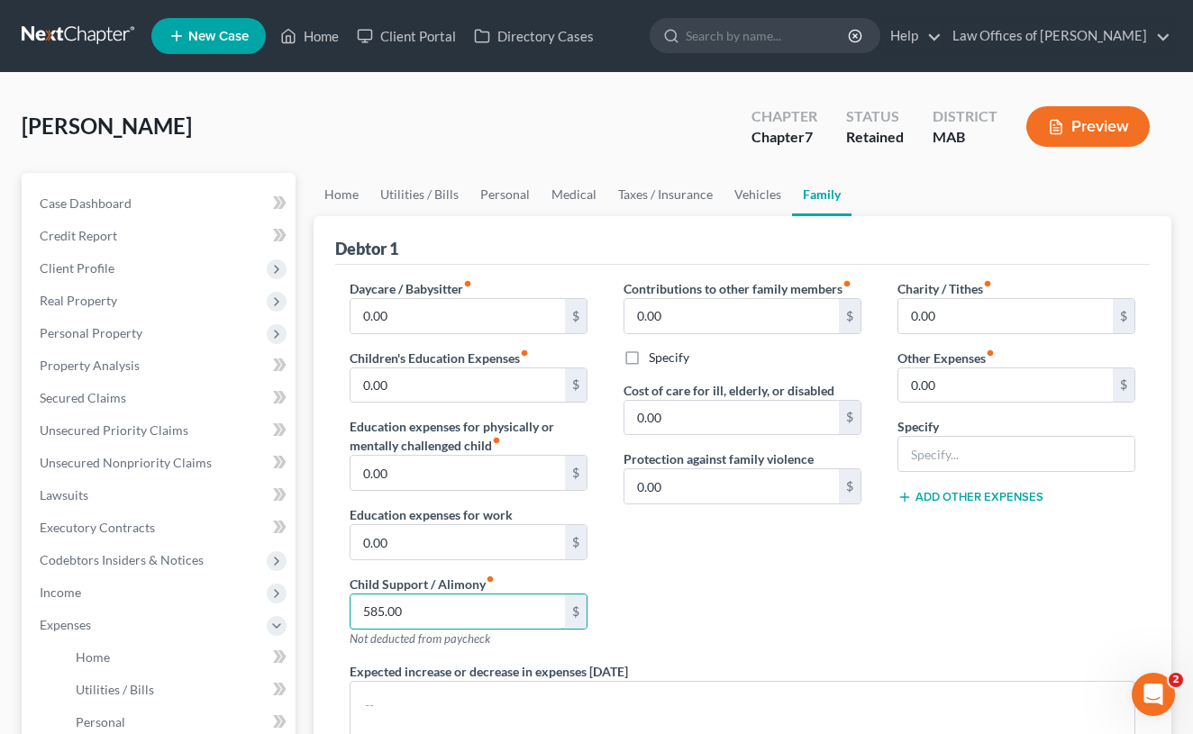
type input "585.00"
click at [718, 620] on div "Contributions to other family members fiber_manual_record 0.00 $ Specify Cost o…" at bounding box center [742, 470] width 274 height 383
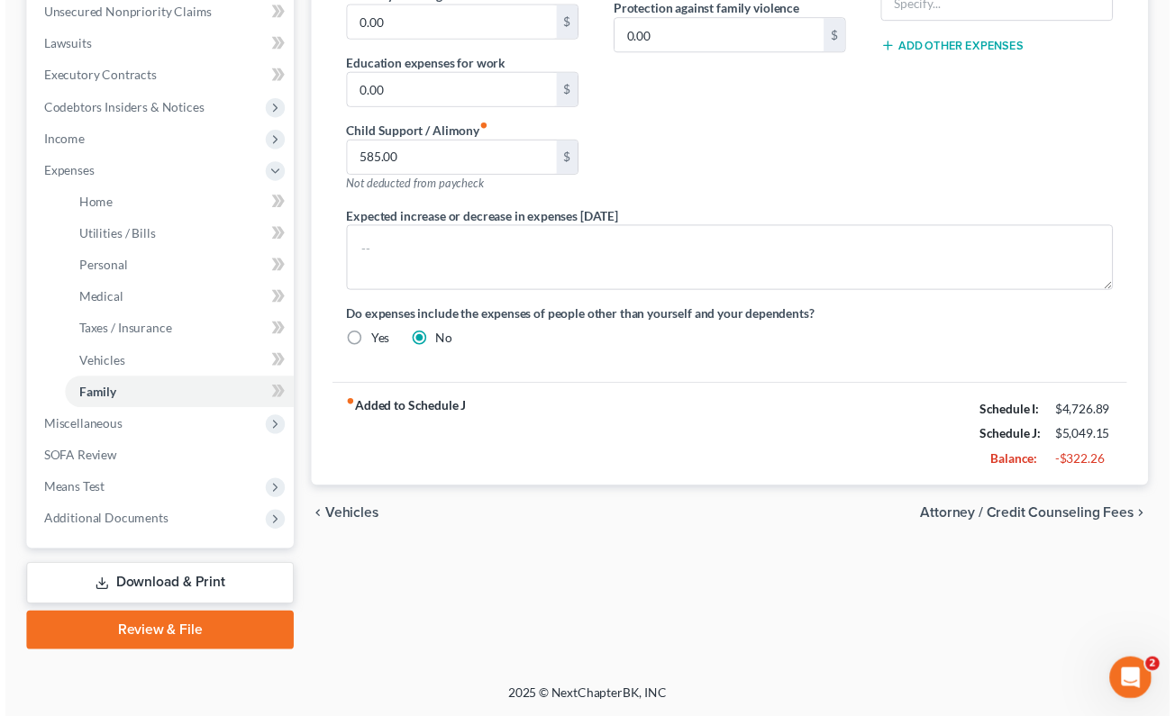
scroll to position [450, 0]
